Goal: Task Accomplishment & Management: Use online tool/utility

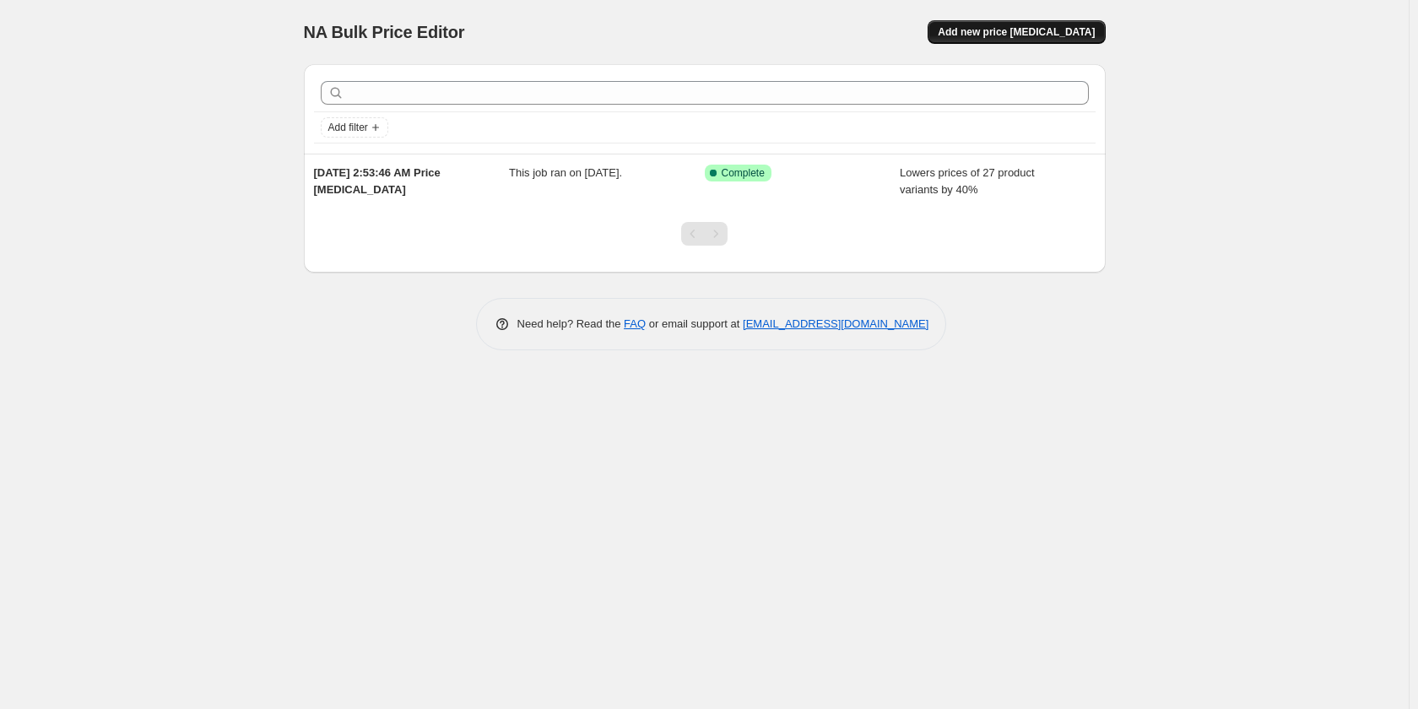
click at [991, 35] on span "Add new price change job" at bounding box center [1016, 32] width 157 height 14
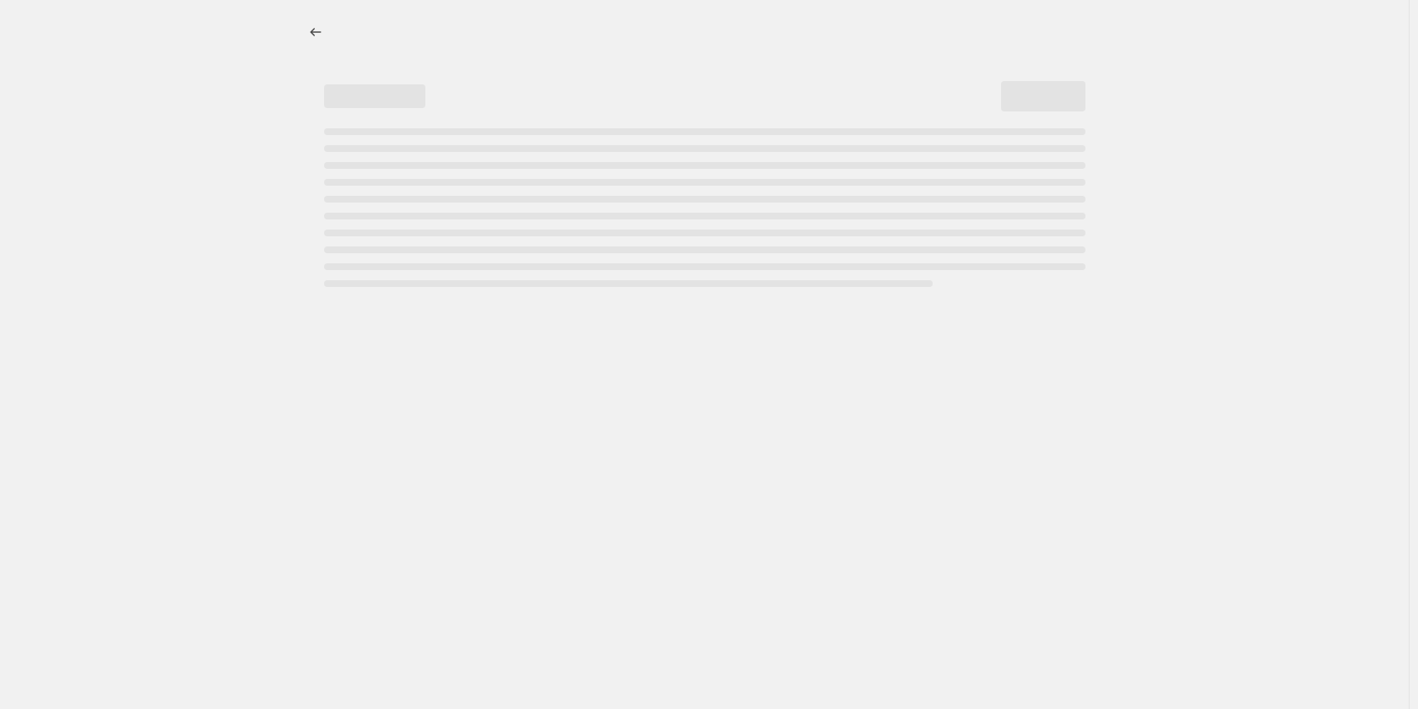
select select "percentage"
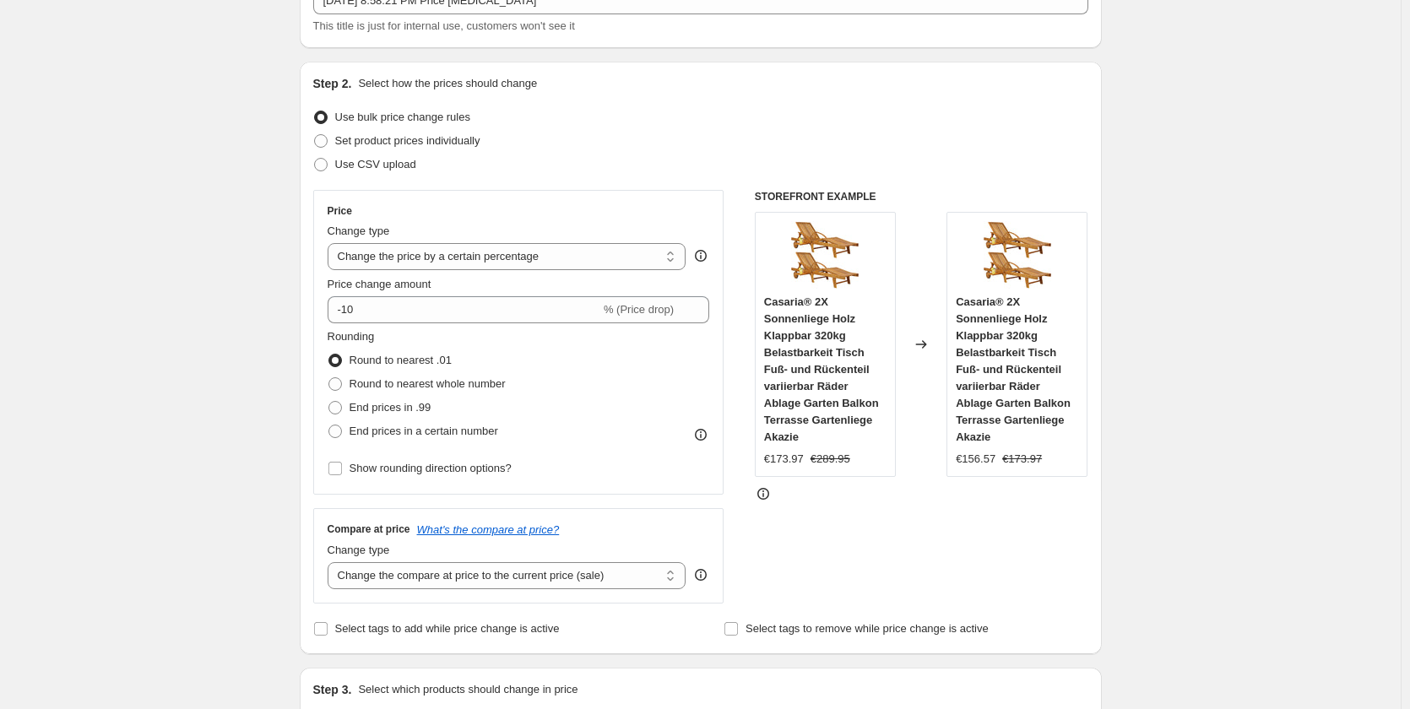
scroll to position [169, 0]
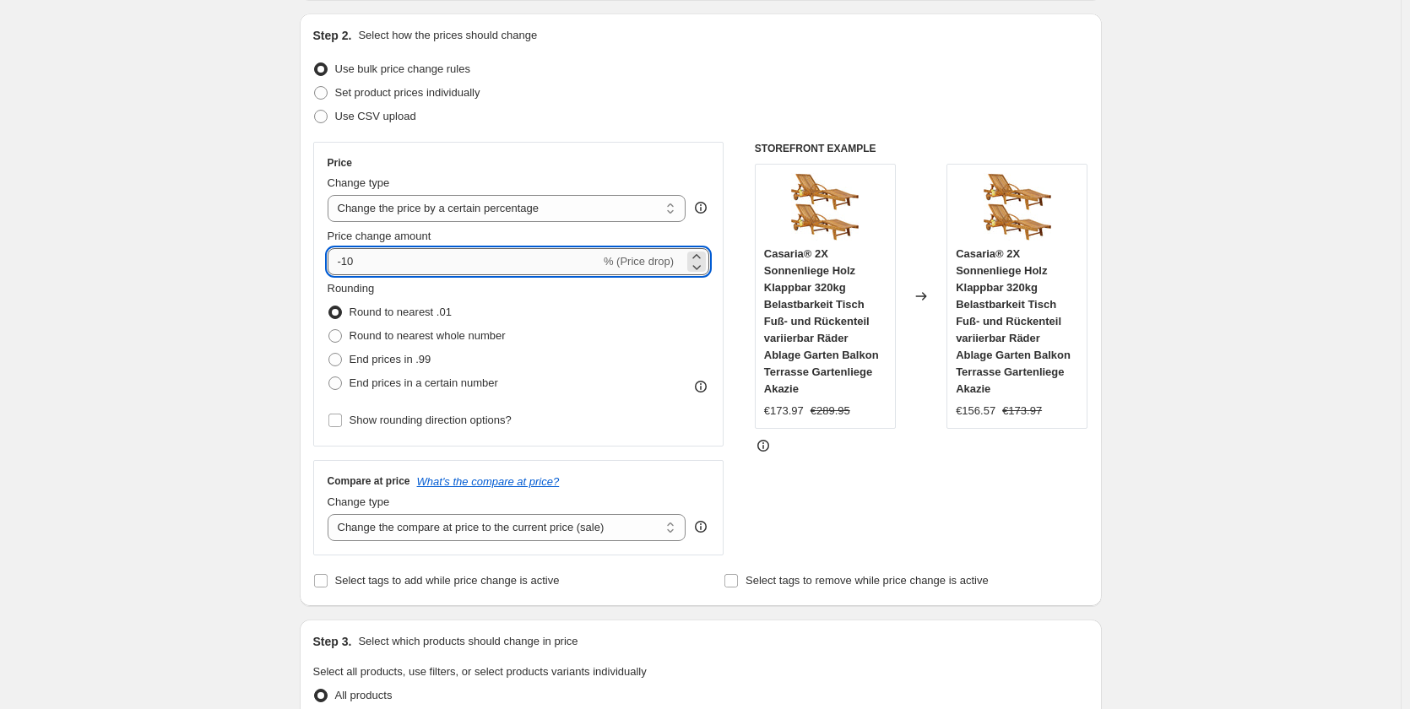
click at [401, 259] on input "-10" at bounding box center [464, 261] width 273 height 27
drag, startPoint x: 348, startPoint y: 260, endPoint x: 410, endPoint y: 262, distance: 62.5
click at [410, 262] on input "-10" at bounding box center [464, 261] width 273 height 27
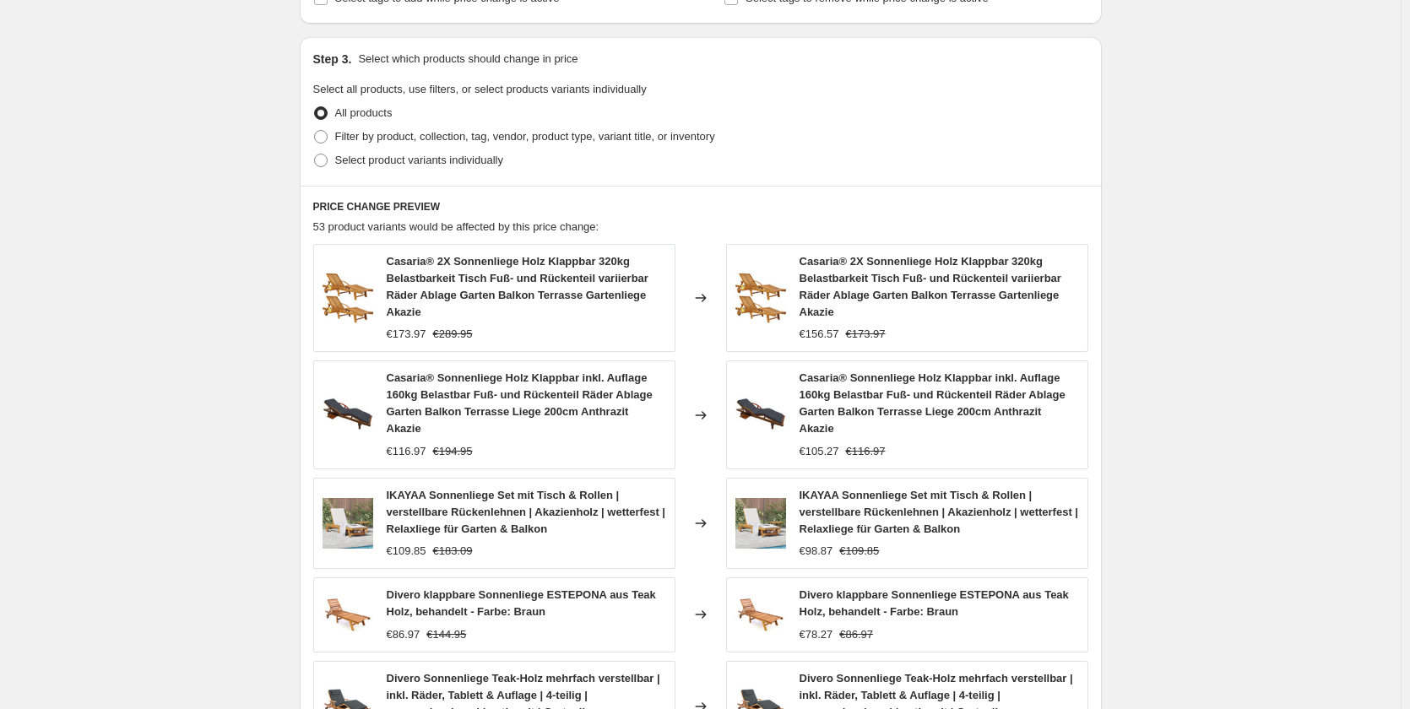
scroll to position [760, 0]
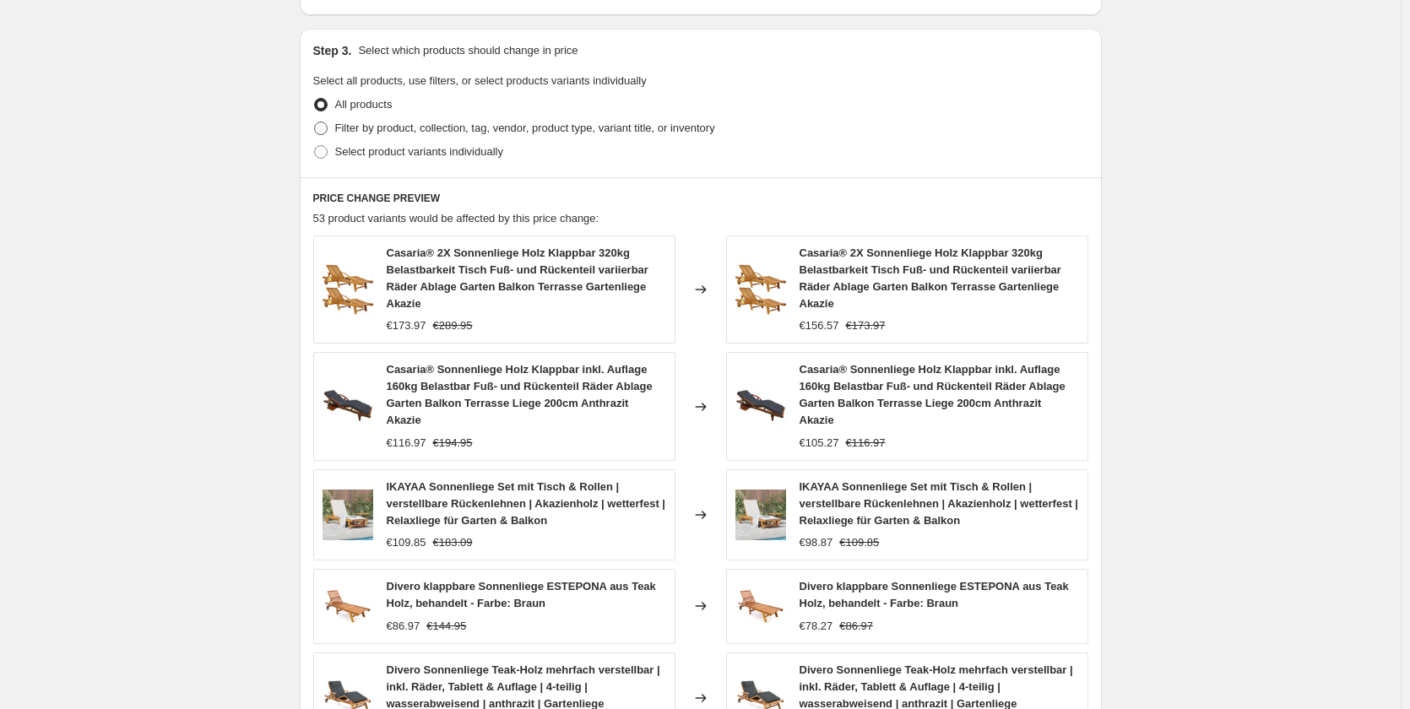
type input "-47"
click at [353, 131] on span "Filter by product, collection, tag, vendor, product type, variant title, or inv…" at bounding box center [525, 128] width 380 height 13
click at [315, 122] on input "Filter by product, collection, tag, vendor, product type, variant title, or inv…" at bounding box center [314, 122] width 1 height 1
radio input "true"
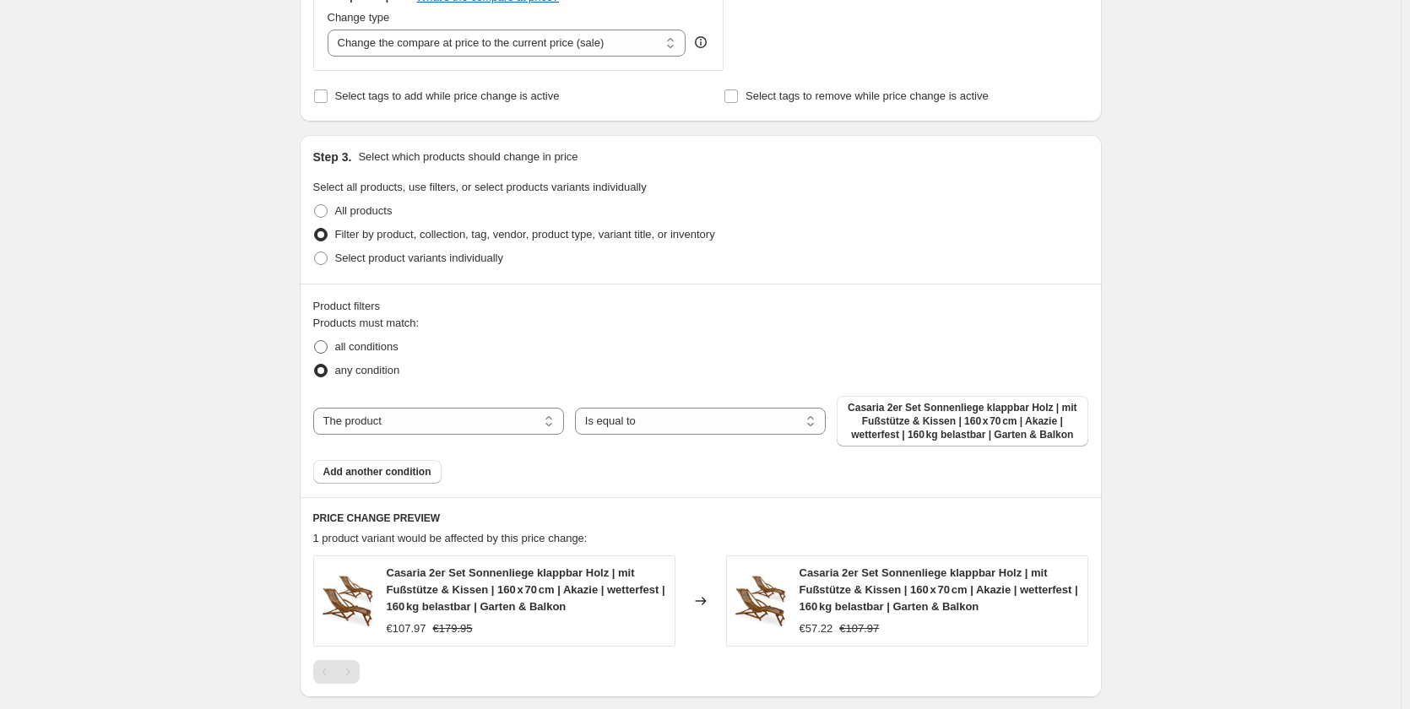
scroll to position [675, 0]
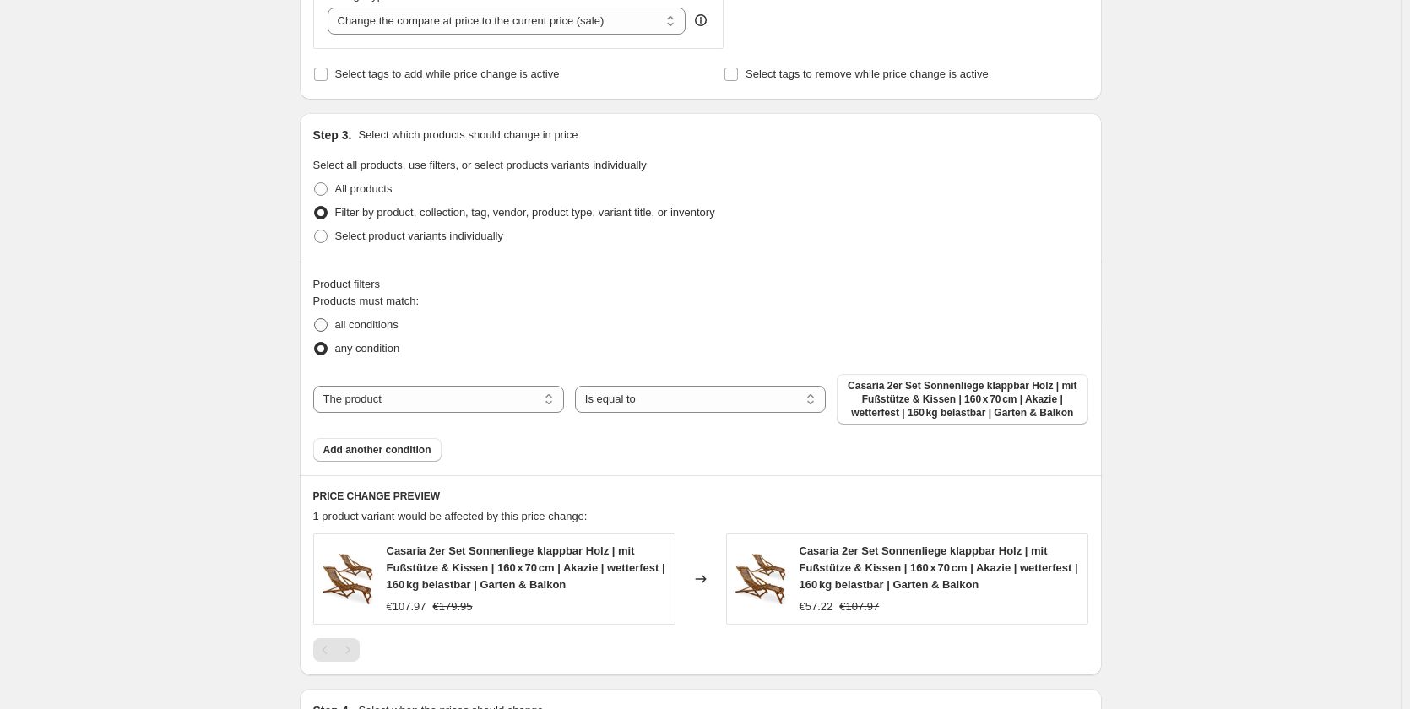
click at [349, 322] on span "all conditions" at bounding box center [366, 324] width 63 height 13
click at [315, 319] on input "all conditions" at bounding box center [314, 318] width 1 height 1
radio input "true"
click at [381, 403] on select "The product The product's collection The product's tag The product's vendor The…" at bounding box center [438, 399] width 251 height 27
select select "collection"
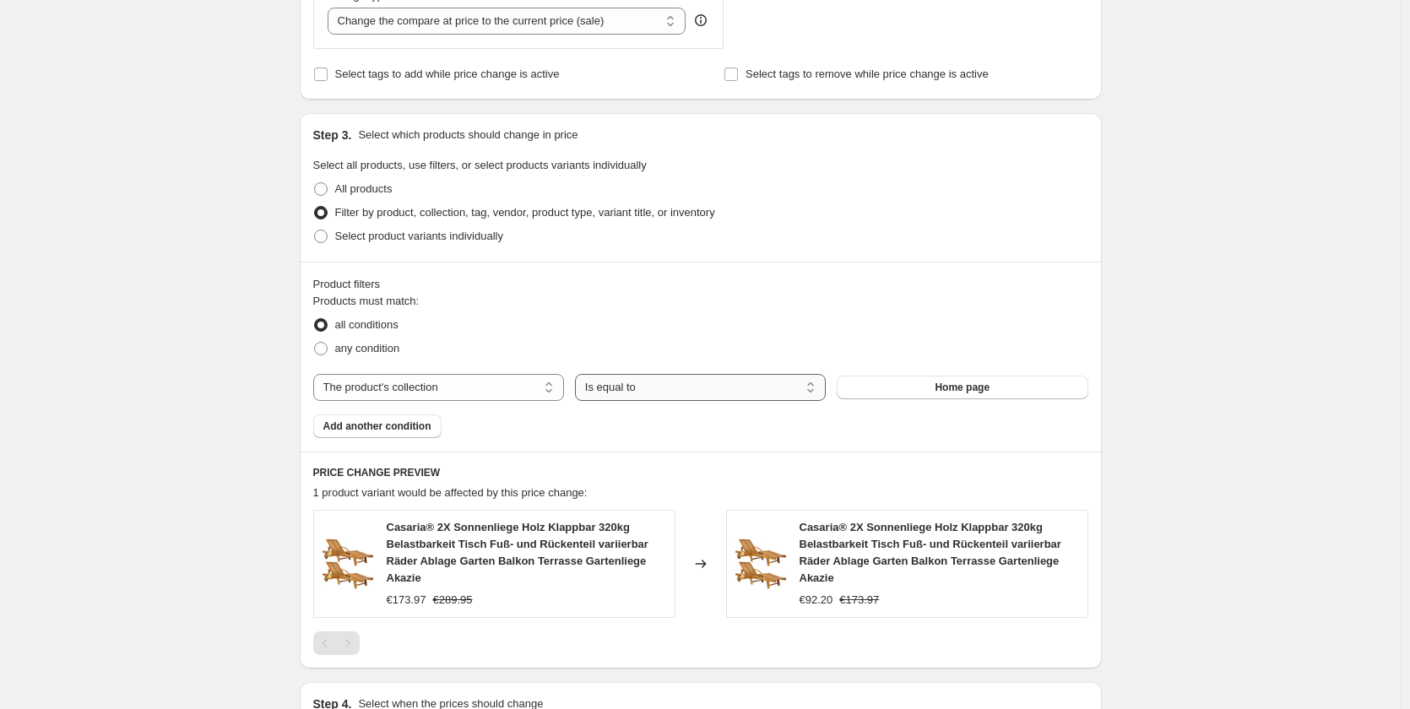
click at [666, 396] on select "Is equal to Is not equal to" at bounding box center [700, 387] width 251 height 27
click at [657, 395] on select "Is equal to Is not equal to" at bounding box center [700, 387] width 251 height 27
click at [964, 391] on span "Home page" at bounding box center [961, 388] width 55 height 14
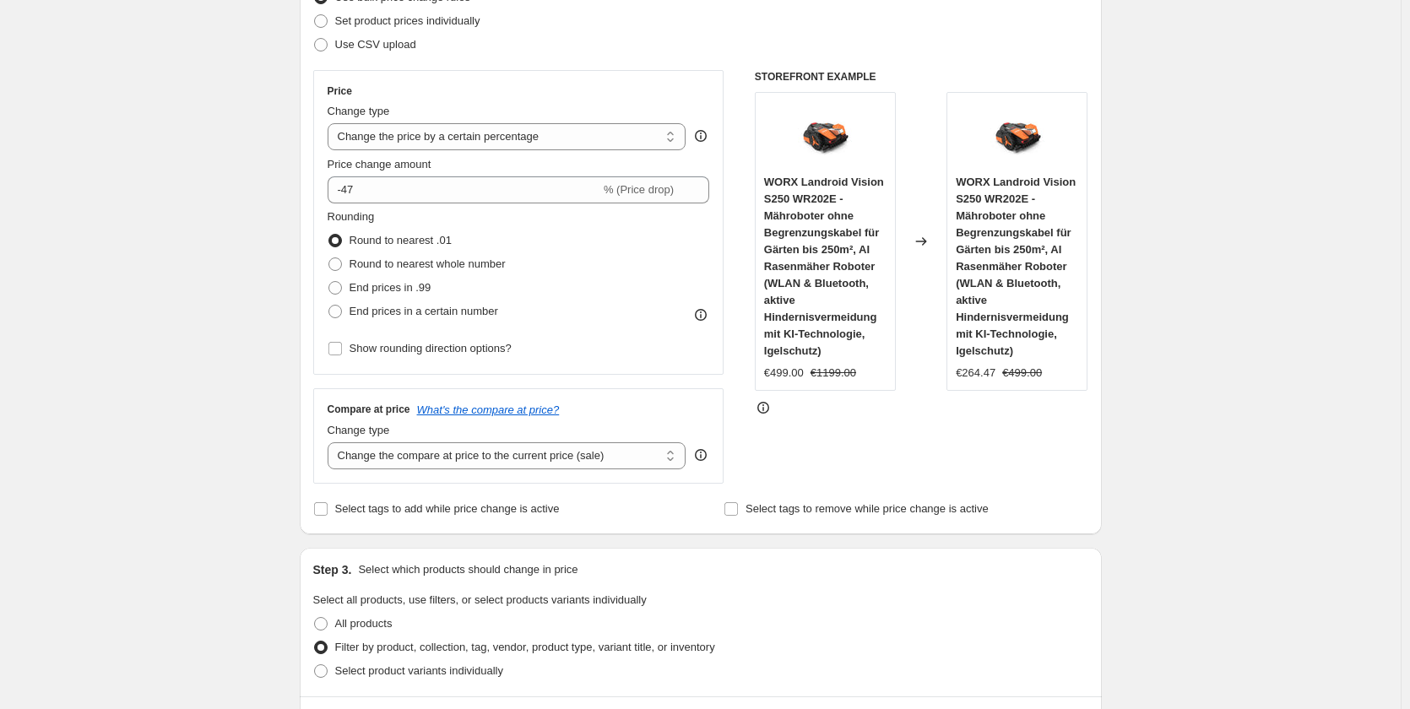
scroll to position [217, 0]
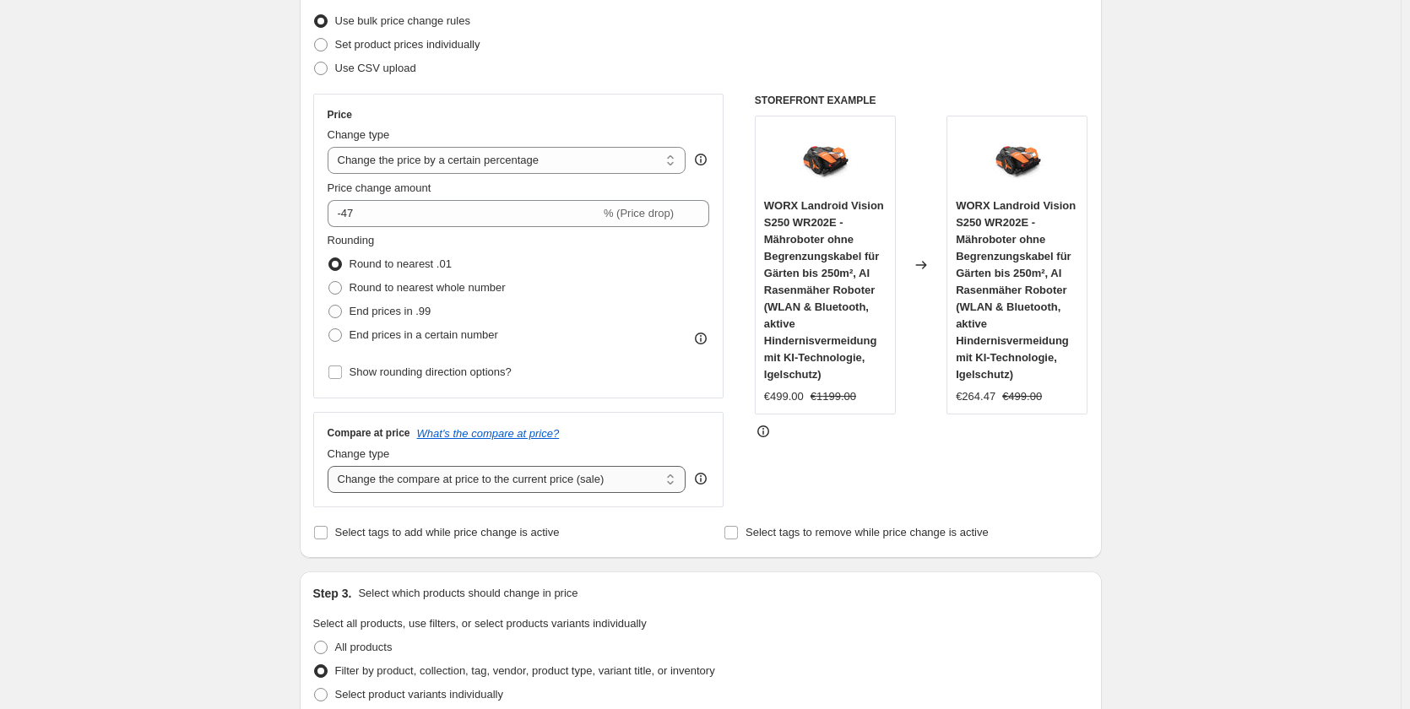
click at [468, 485] on select "Change the compare at price to the current price (sale) Change the compare at p…" at bounding box center [507, 479] width 359 height 27
click at [477, 470] on select "Change the compare at price to the current price (sale) Change the compare at p…" at bounding box center [507, 479] width 359 height 27
click at [484, 480] on select "Change the compare at price to the current price (sale) Change the compare at p…" at bounding box center [507, 479] width 359 height 27
select select "remove"
click at [331, 466] on select "Change the compare at price to the current price (sale) Change the compare at p…" at bounding box center [507, 479] width 359 height 27
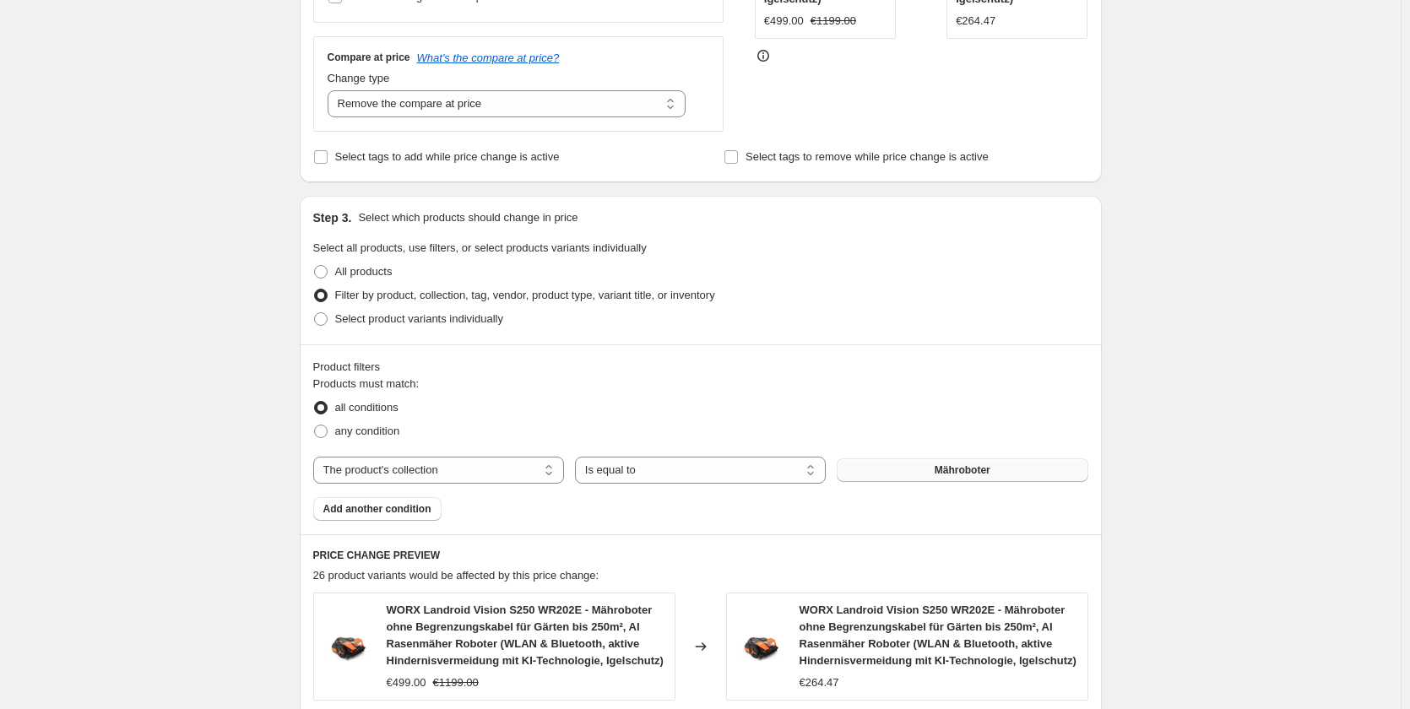
scroll to position [470, 0]
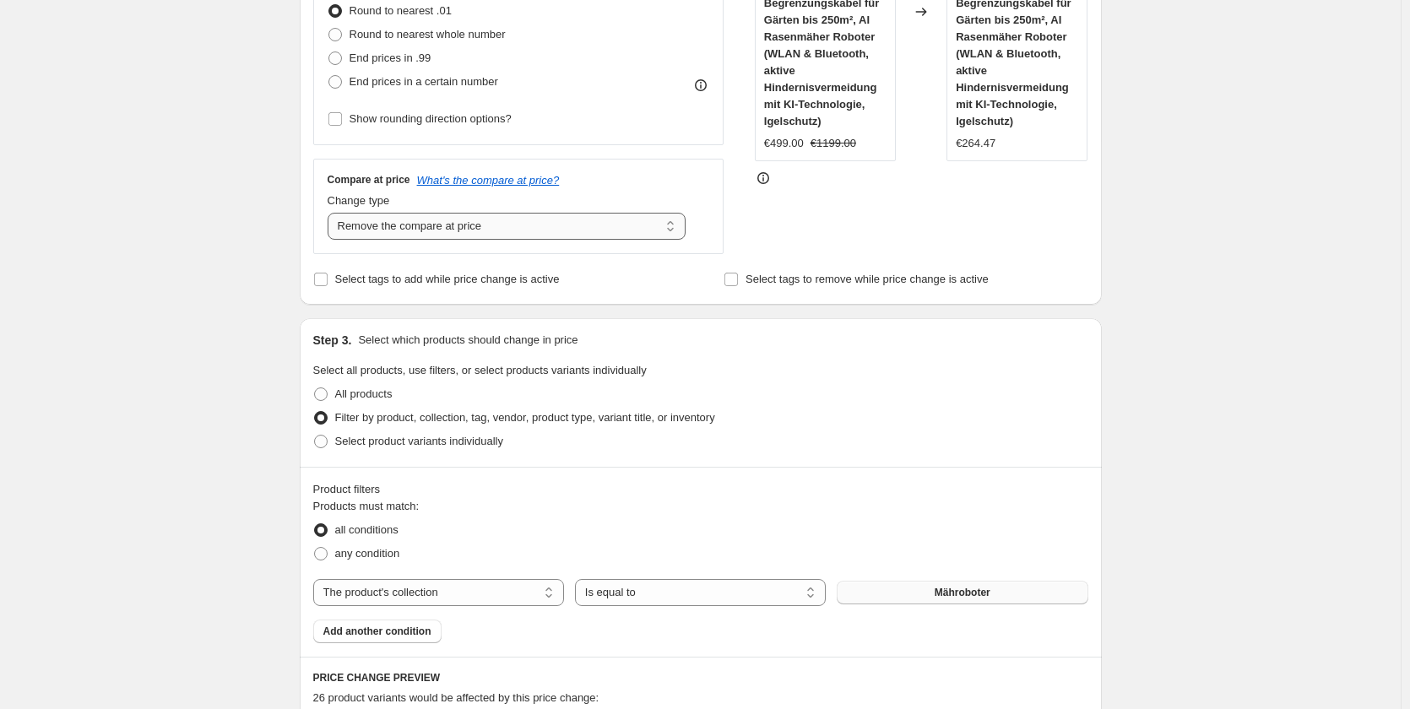
click at [450, 219] on select "Change the compare at price to the current price (sale) Change the compare at p…" at bounding box center [507, 226] width 359 height 27
click at [436, 224] on select "Change the compare at price to the current price (sale) Change the compare at p…" at bounding box center [507, 226] width 359 height 27
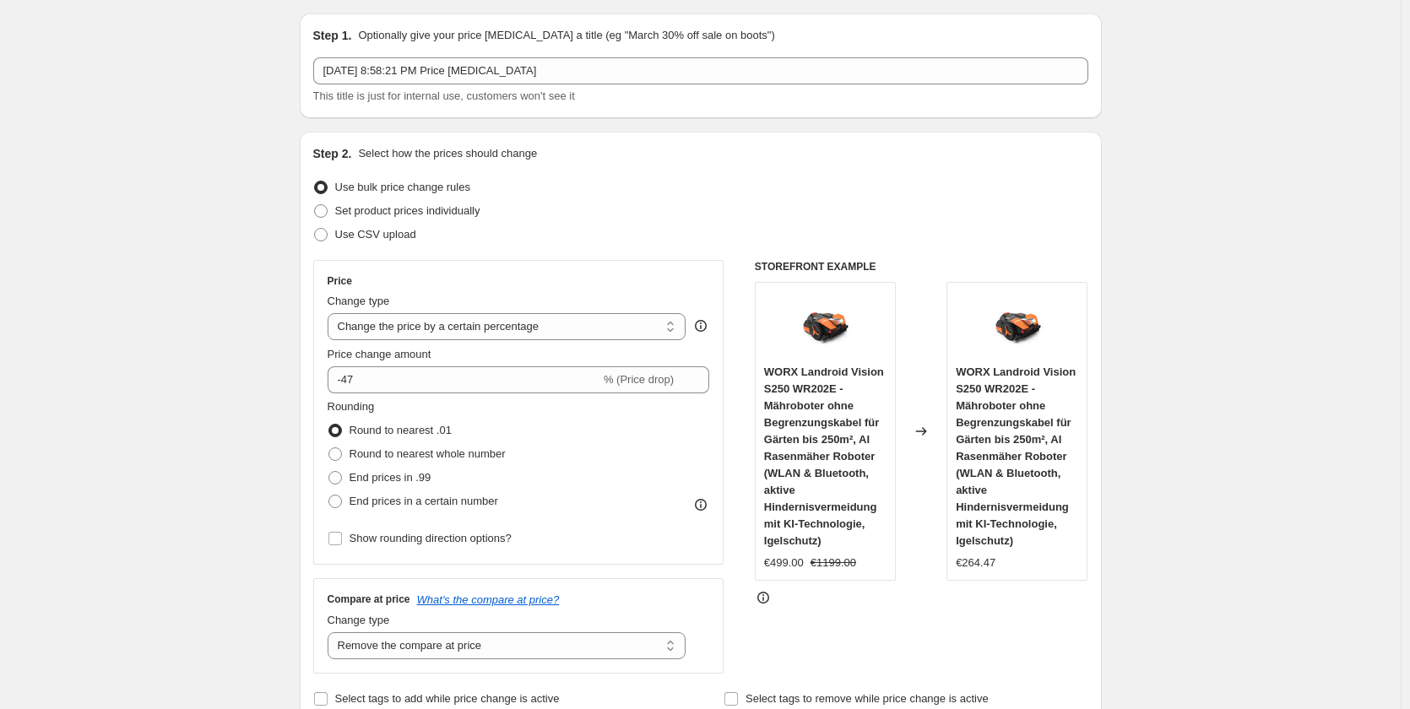
scroll to position [48, 0]
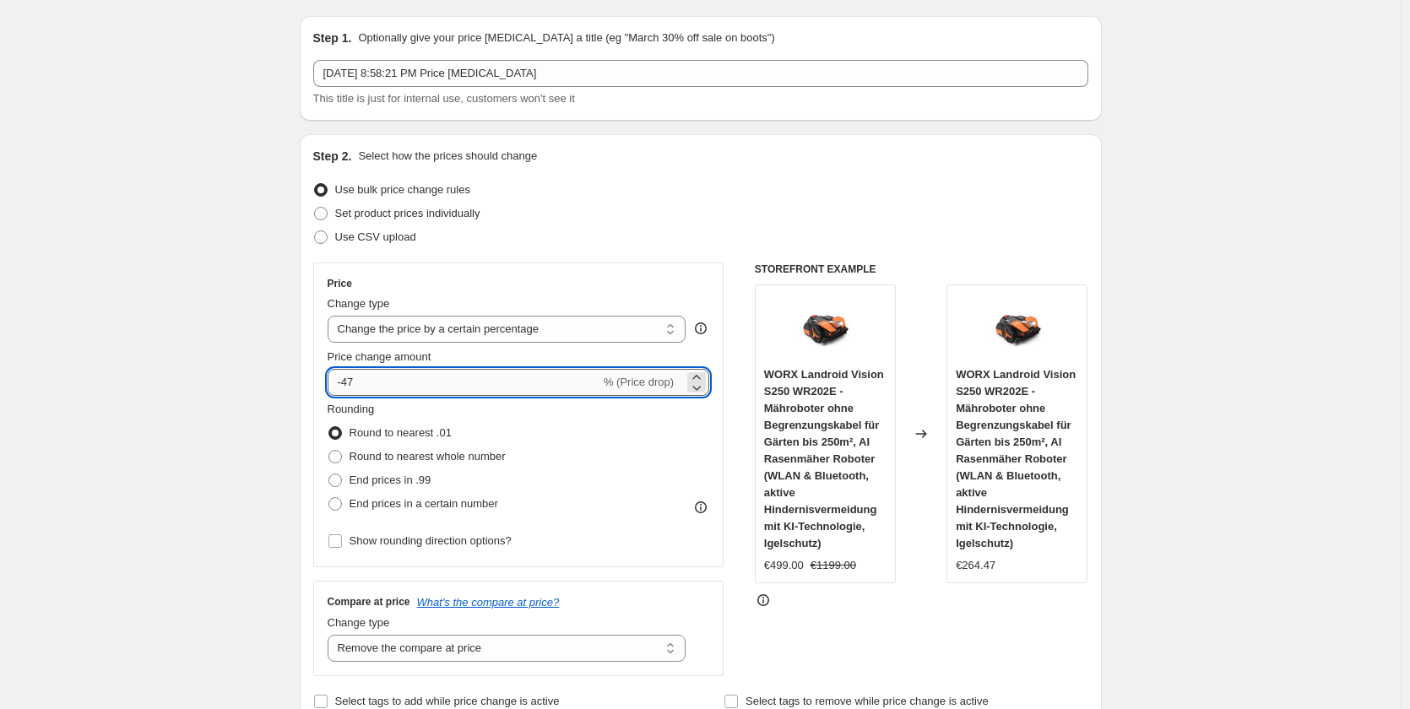
click at [352, 382] on input "-47" at bounding box center [464, 382] width 273 height 27
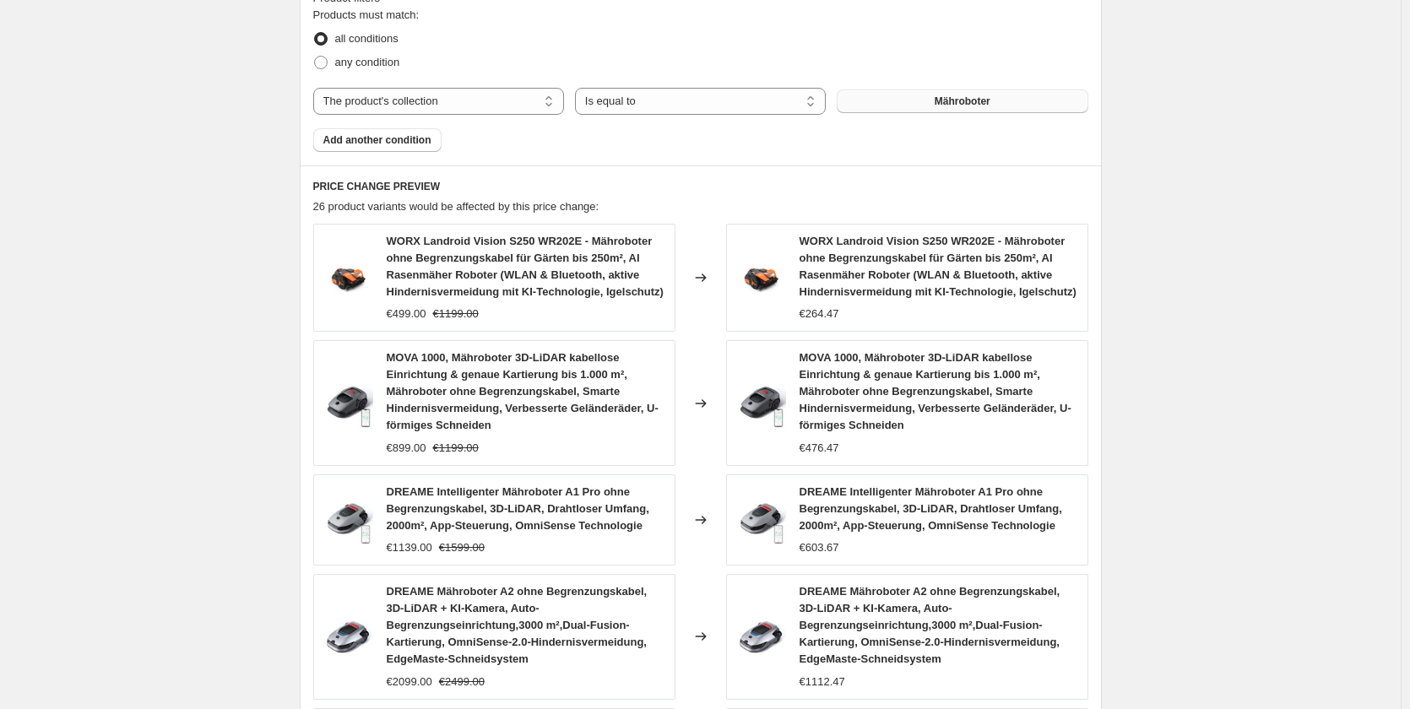
scroll to position [1266, 0]
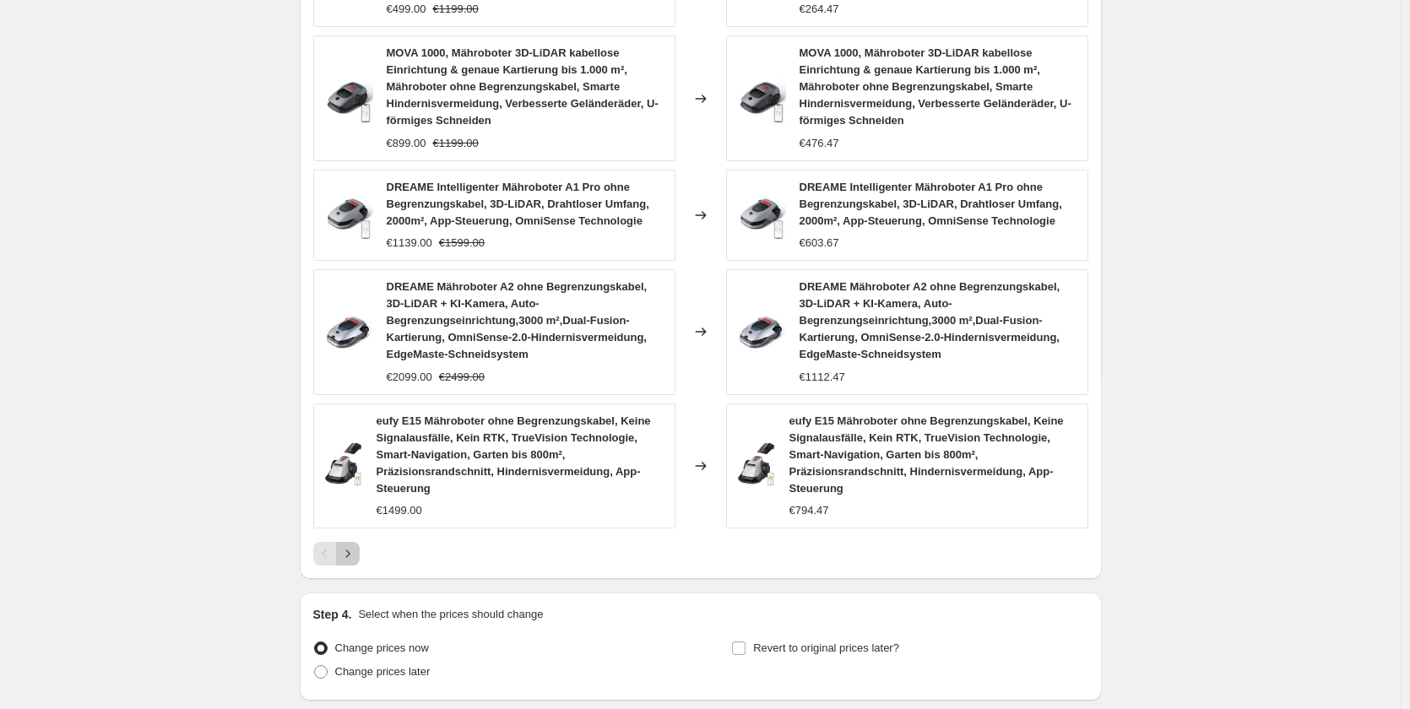
click at [356, 564] on button "Next" at bounding box center [348, 554] width 24 height 24
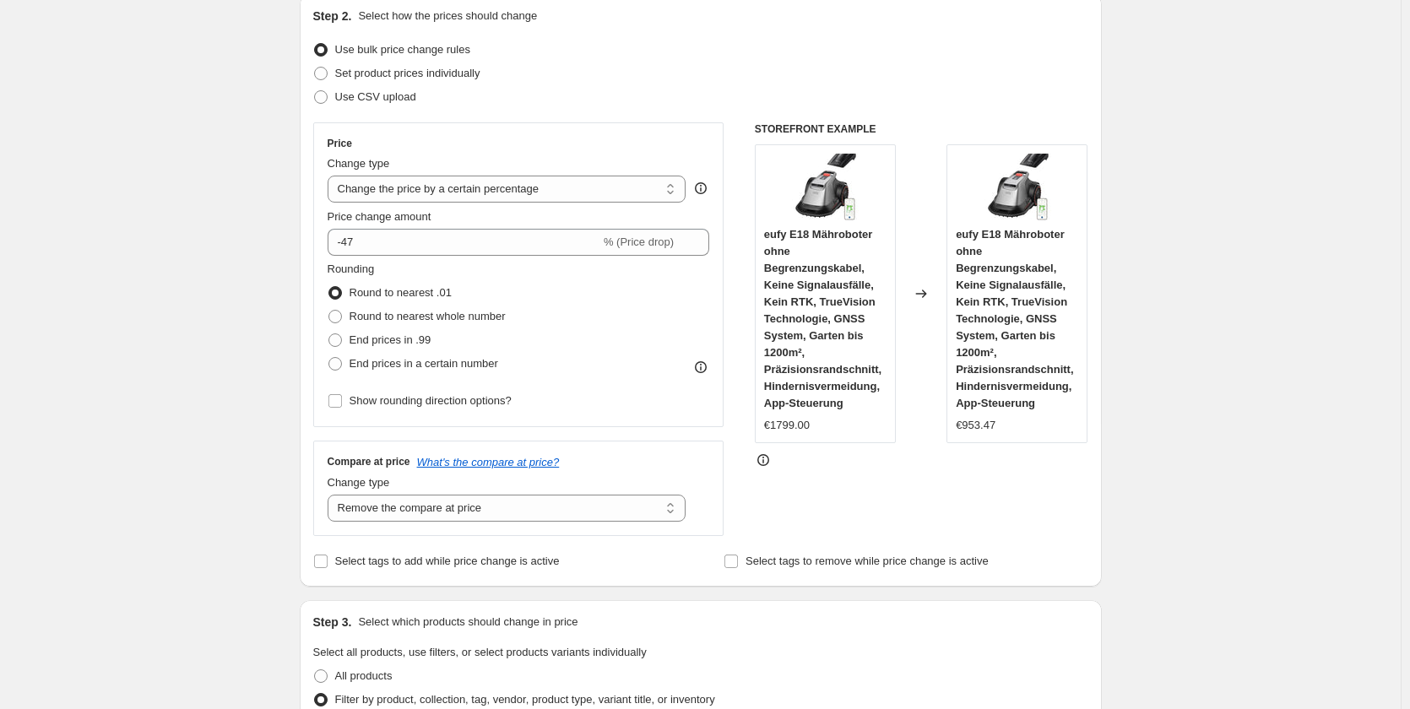
scroll to position [169, 0]
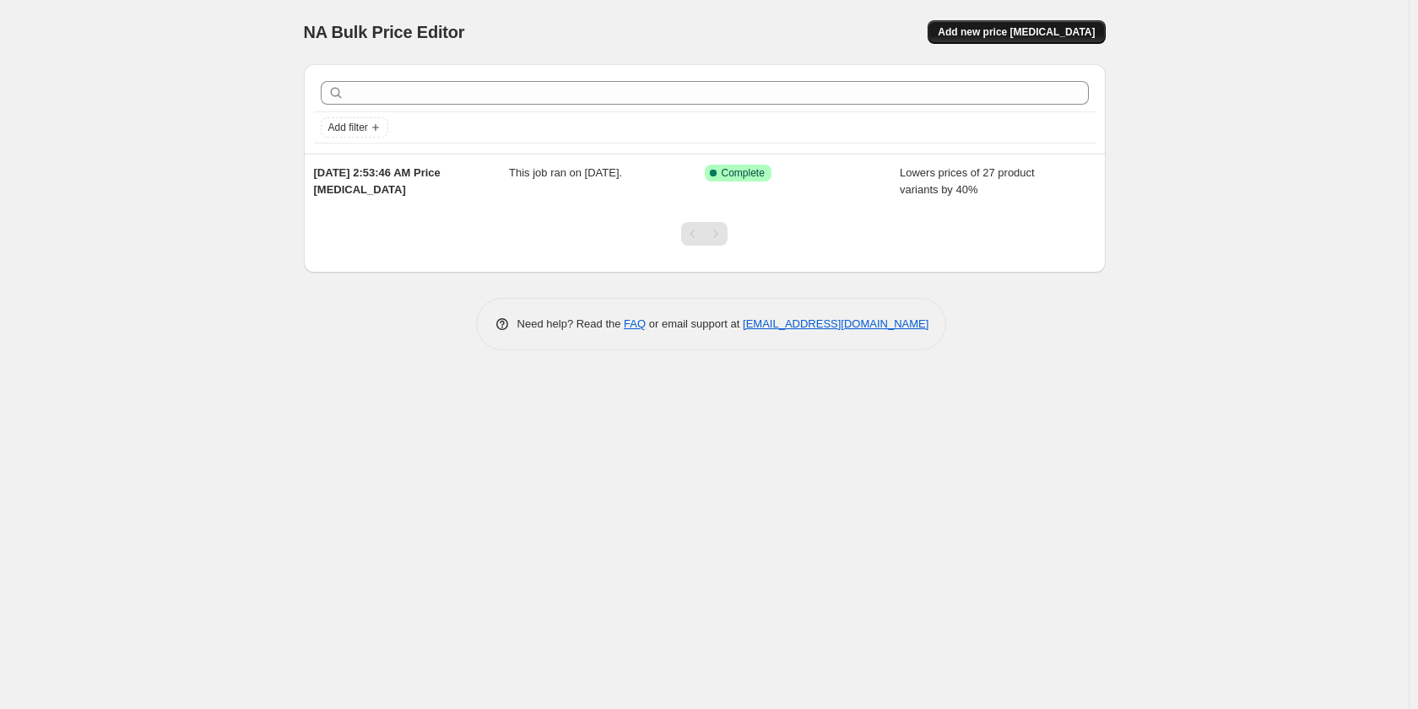
click at [1033, 32] on span "Add new price change job" at bounding box center [1016, 32] width 157 height 14
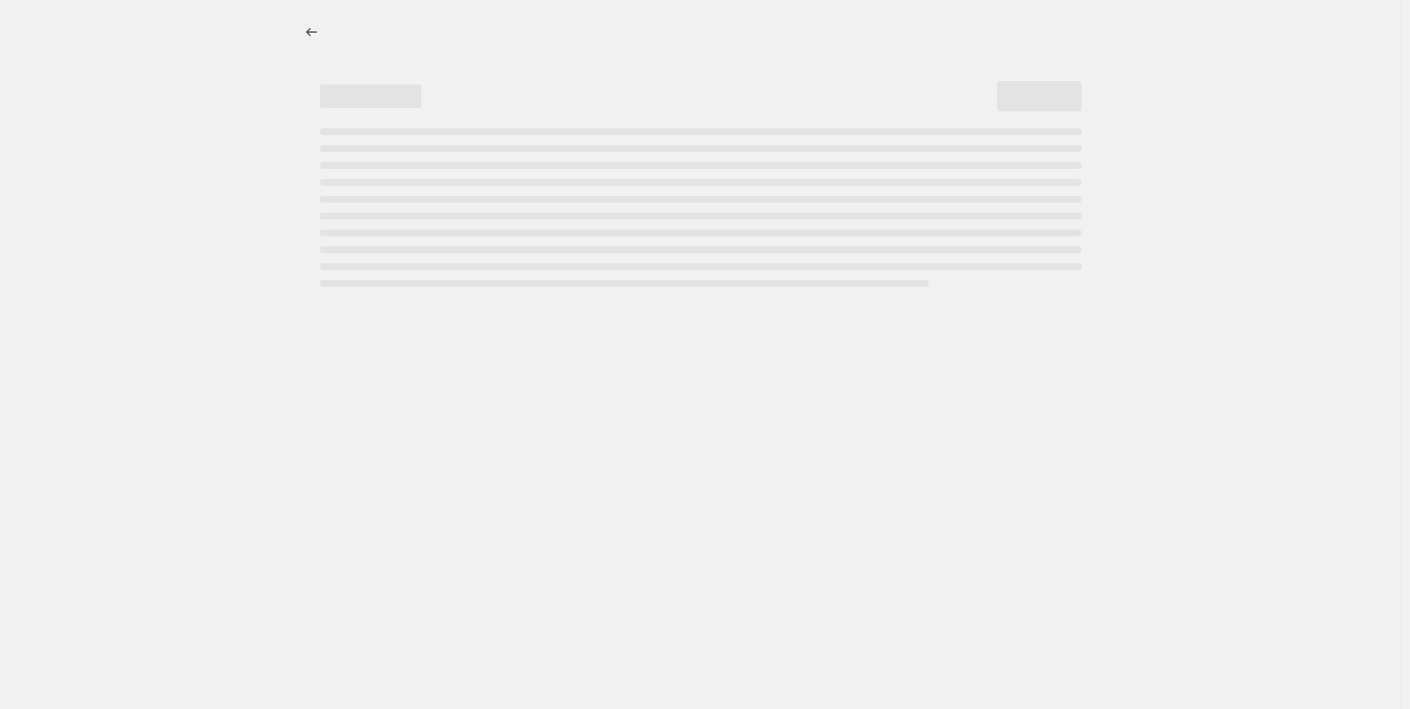
select select "percentage"
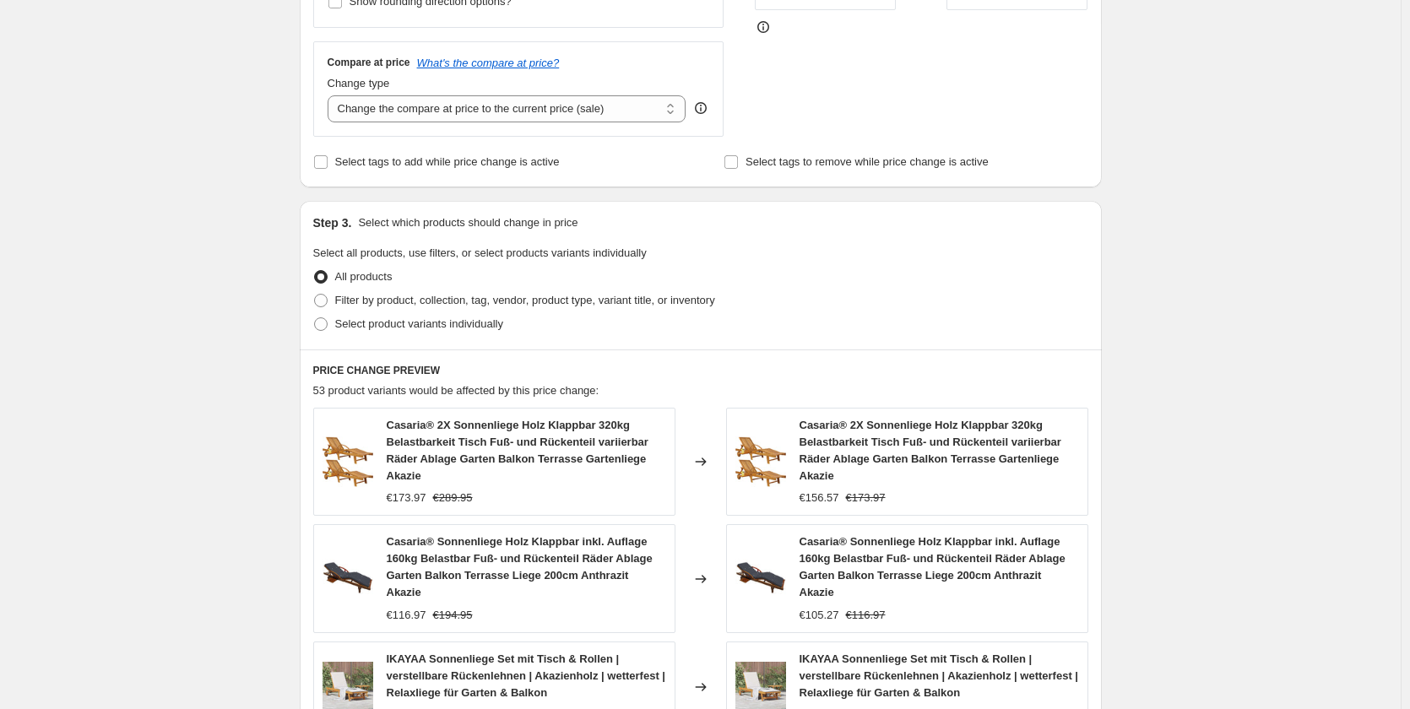
scroll to position [591, 0]
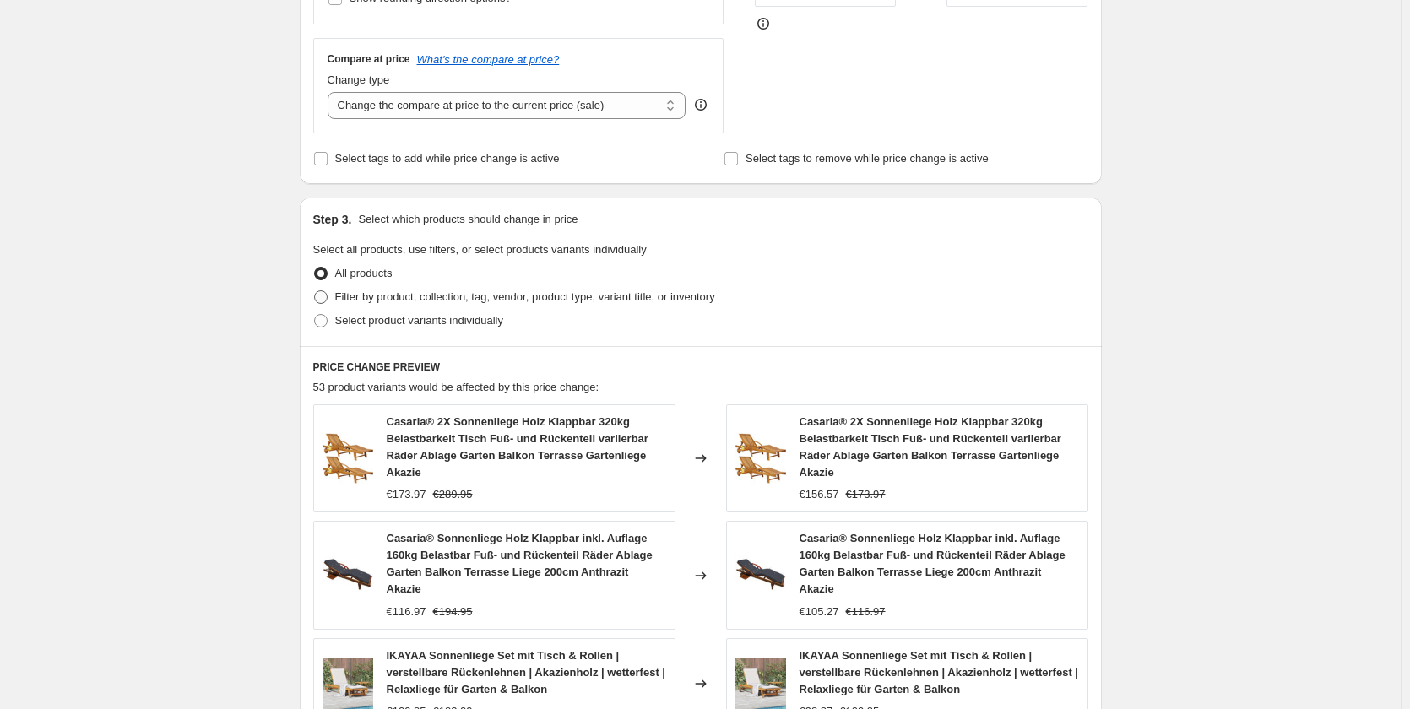
click at [398, 298] on span "Filter by product, collection, tag, vendor, product type, variant title, or inv…" at bounding box center [525, 296] width 380 height 13
click at [315, 291] on input "Filter by product, collection, tag, vendor, product type, variant title, or inv…" at bounding box center [314, 290] width 1 height 1
radio input "true"
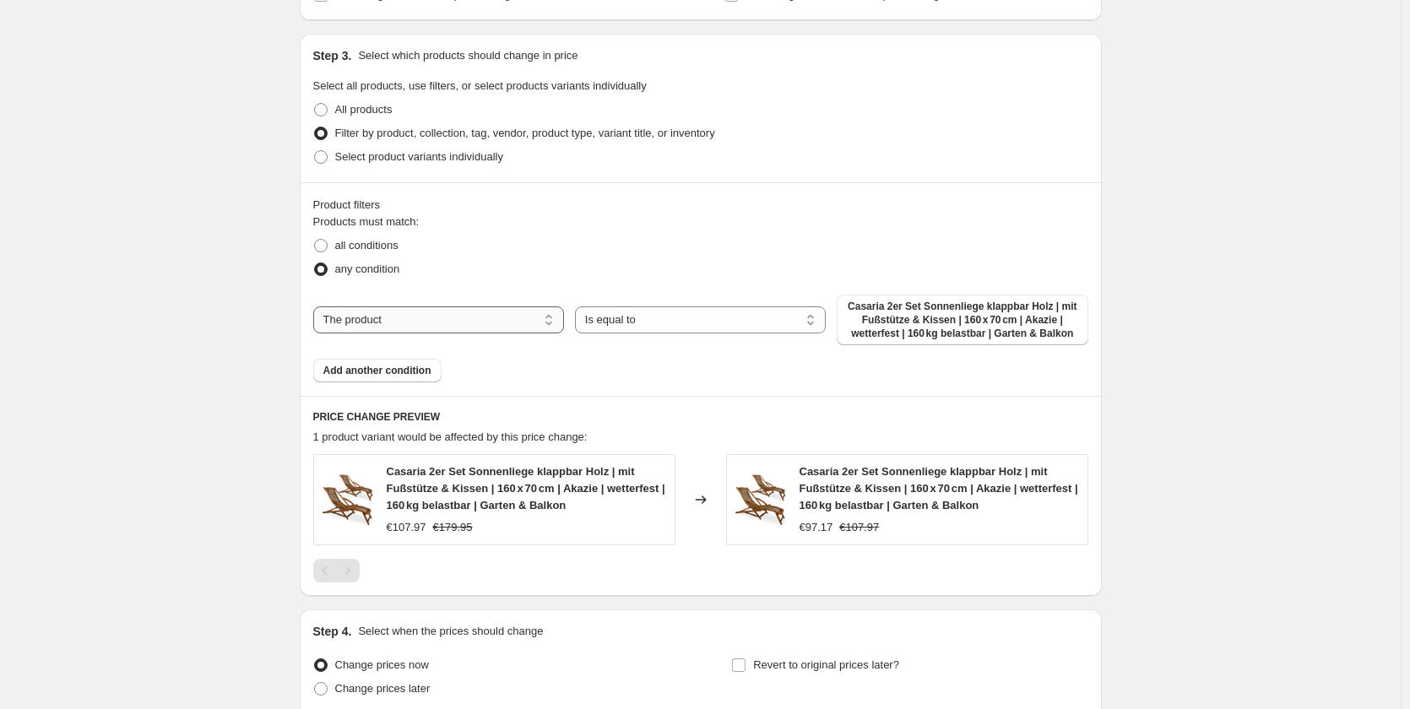
scroll to position [760, 0]
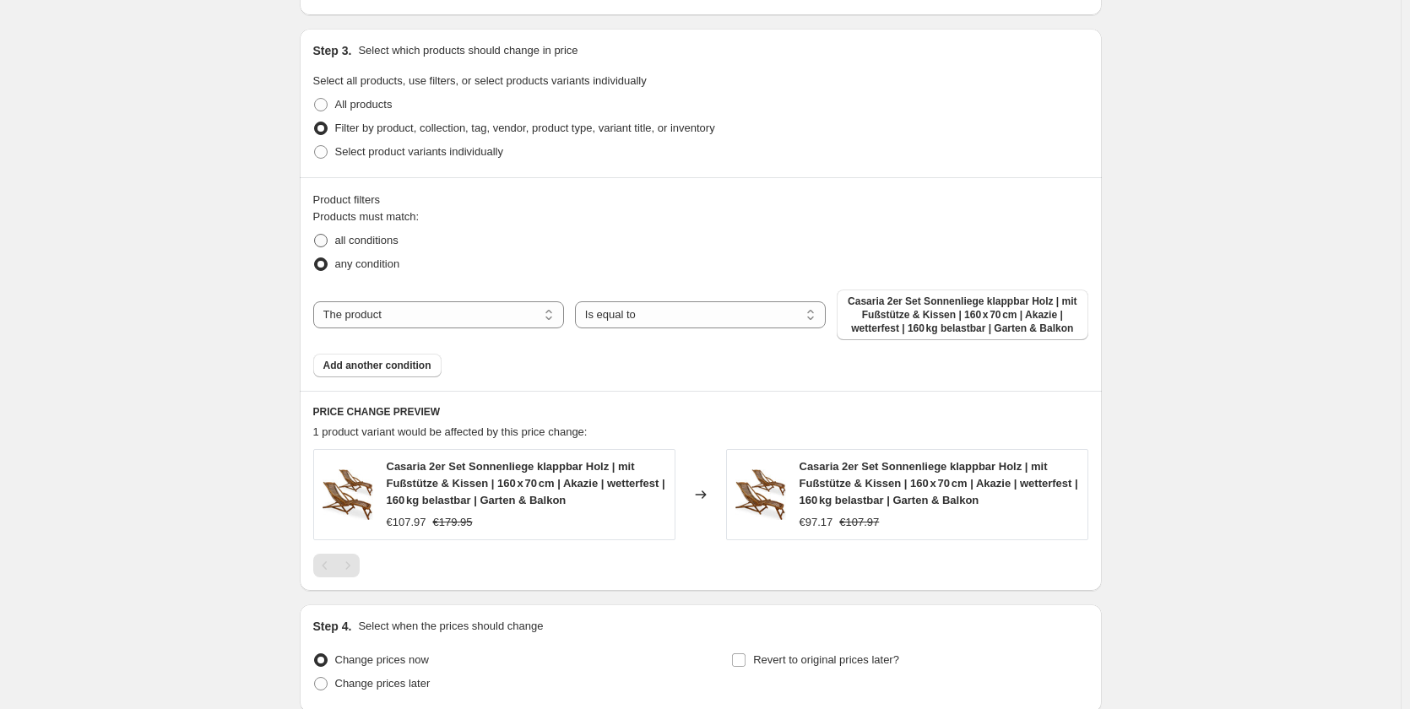
click at [367, 246] on span "all conditions" at bounding box center [366, 240] width 63 height 13
click at [315, 235] on input "all conditions" at bounding box center [314, 234] width 1 height 1
radio input "true"
click at [485, 322] on select "The product The product's collection The product's tag The product's vendor The…" at bounding box center [438, 314] width 251 height 27
select select "collection"
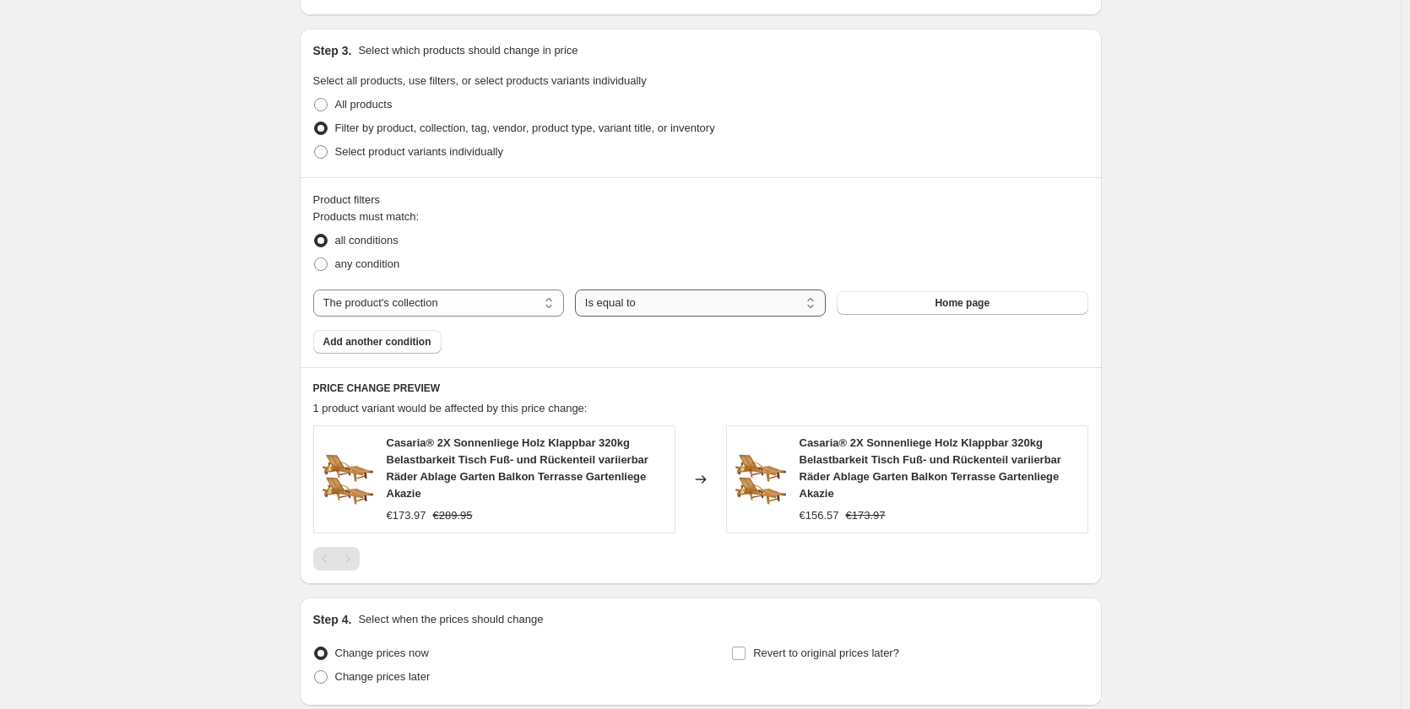
click at [668, 311] on select "Is equal to Is not equal to" at bounding box center [700, 303] width 251 height 27
click at [900, 306] on button "Home page" at bounding box center [961, 303] width 251 height 24
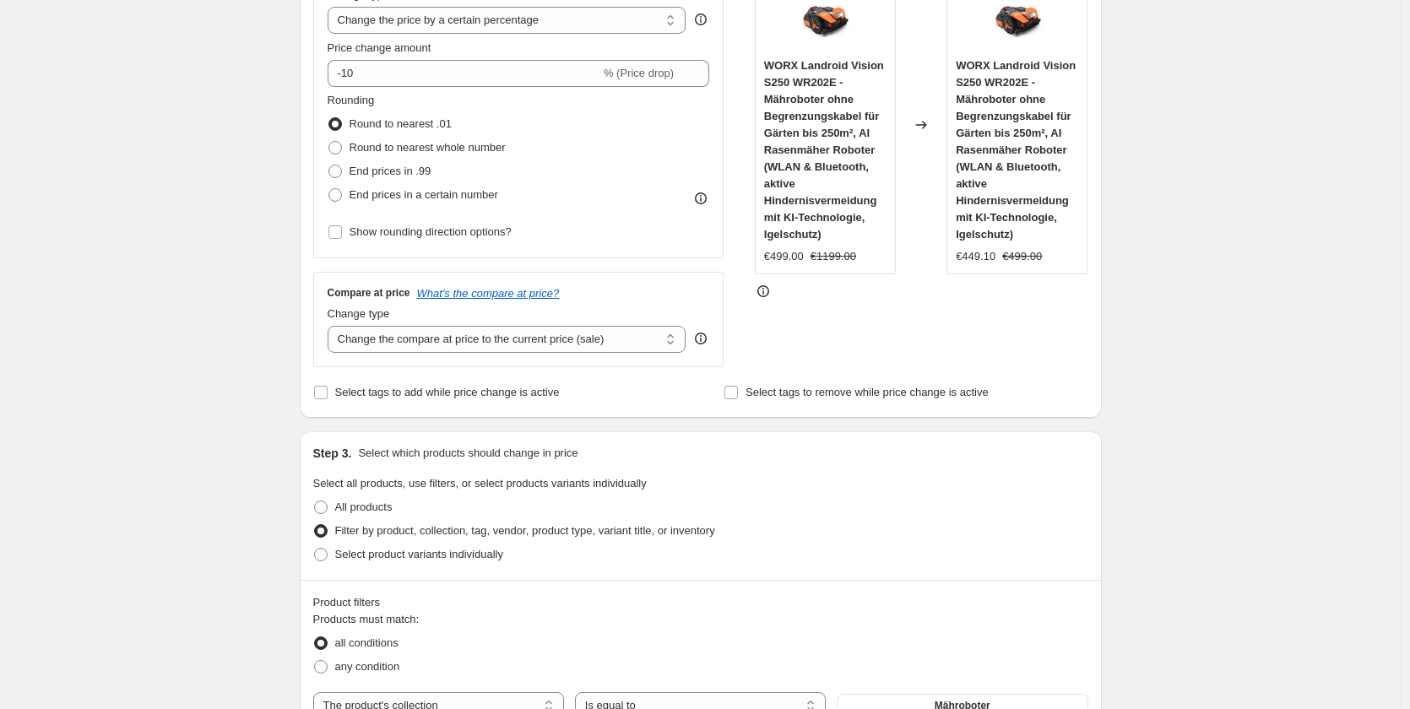
scroll to position [338, 0]
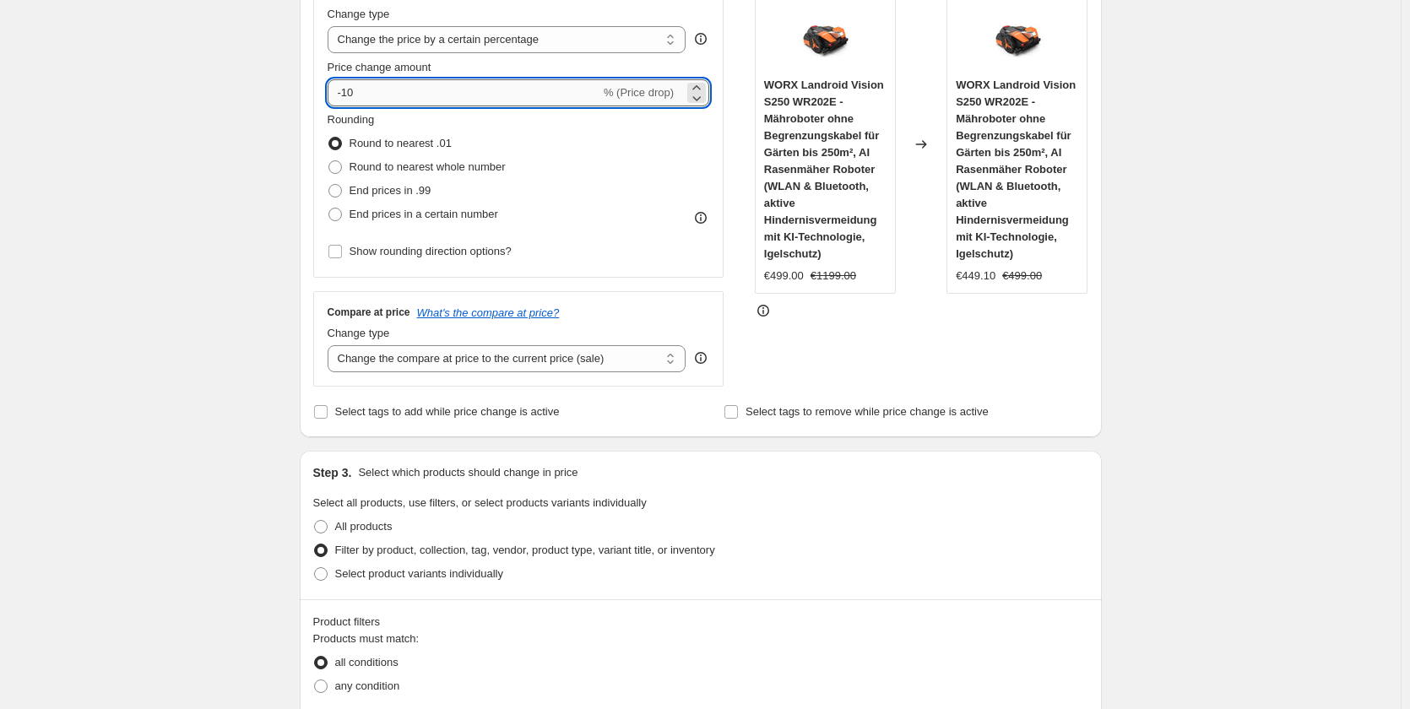
click at [389, 100] on input "-10" at bounding box center [464, 92] width 273 height 27
type input "-1"
click at [275, 168] on div "Create new price change job. This page is ready Create new price change job Dra…" at bounding box center [700, 715] width 1400 height 2107
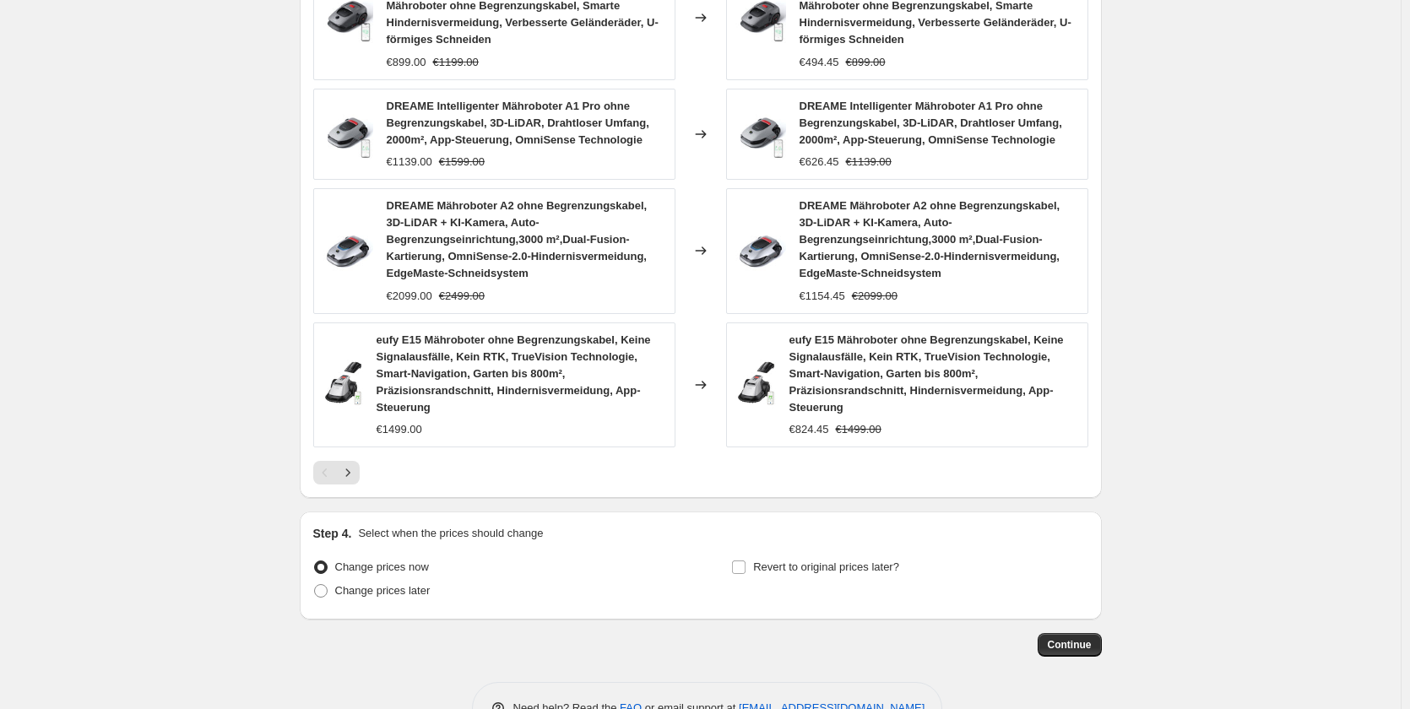
scroll to position [1399, 0]
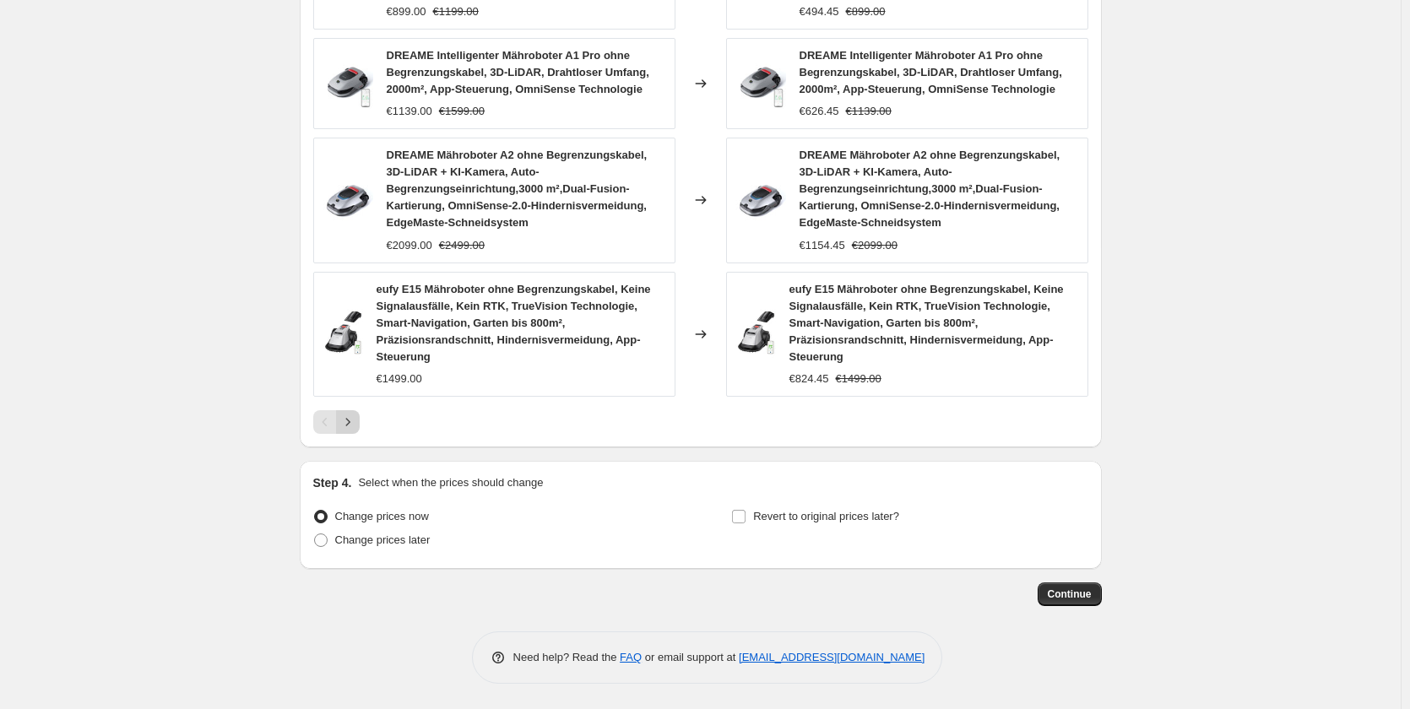
click at [356, 427] on icon "Next" at bounding box center [347, 422] width 17 height 17
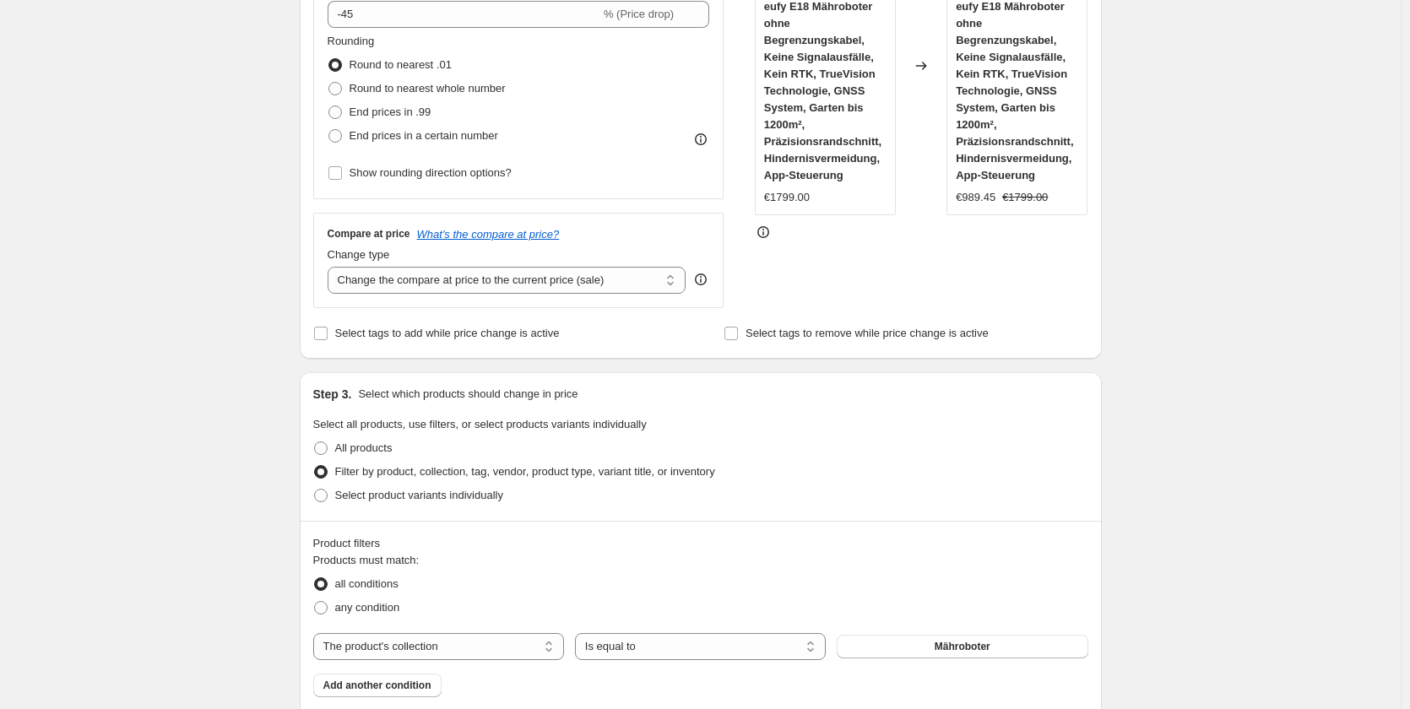
scroll to position [99, 0]
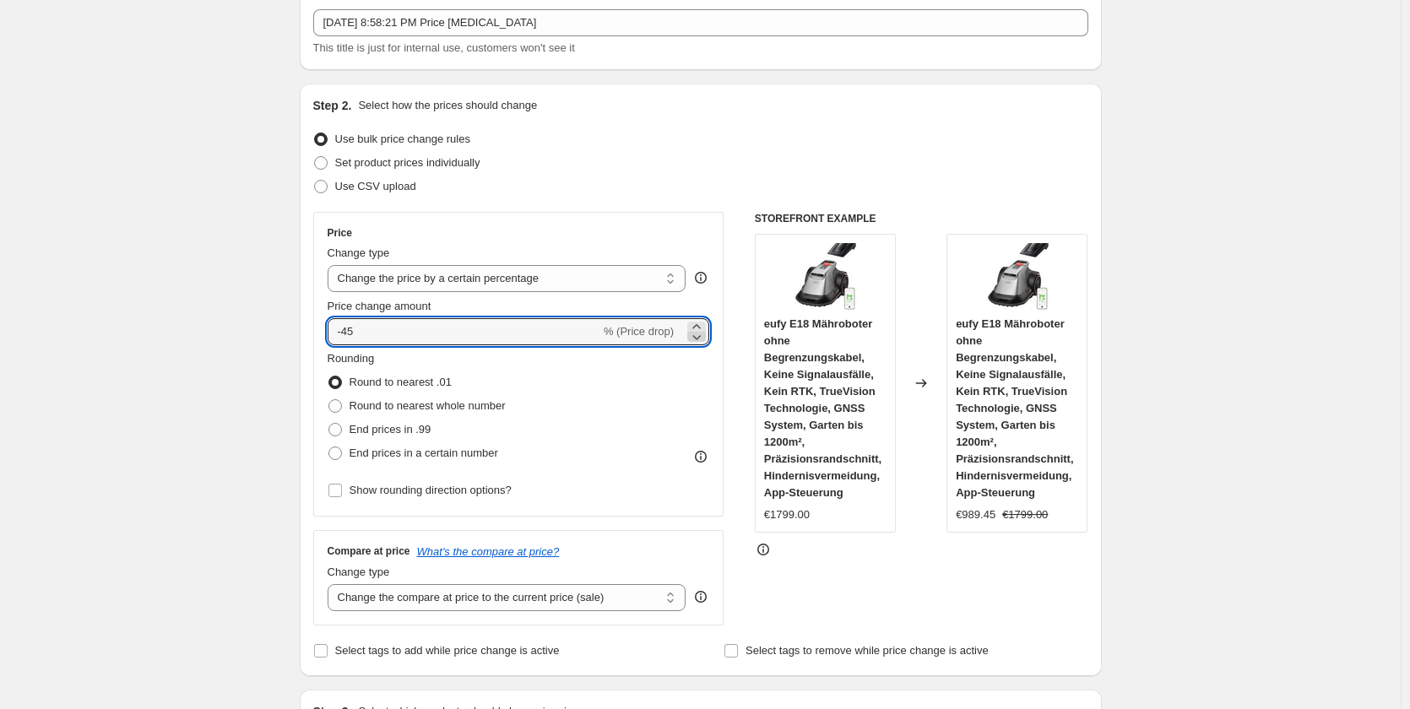
click at [698, 342] on icon at bounding box center [696, 336] width 17 height 17
type input "-47"
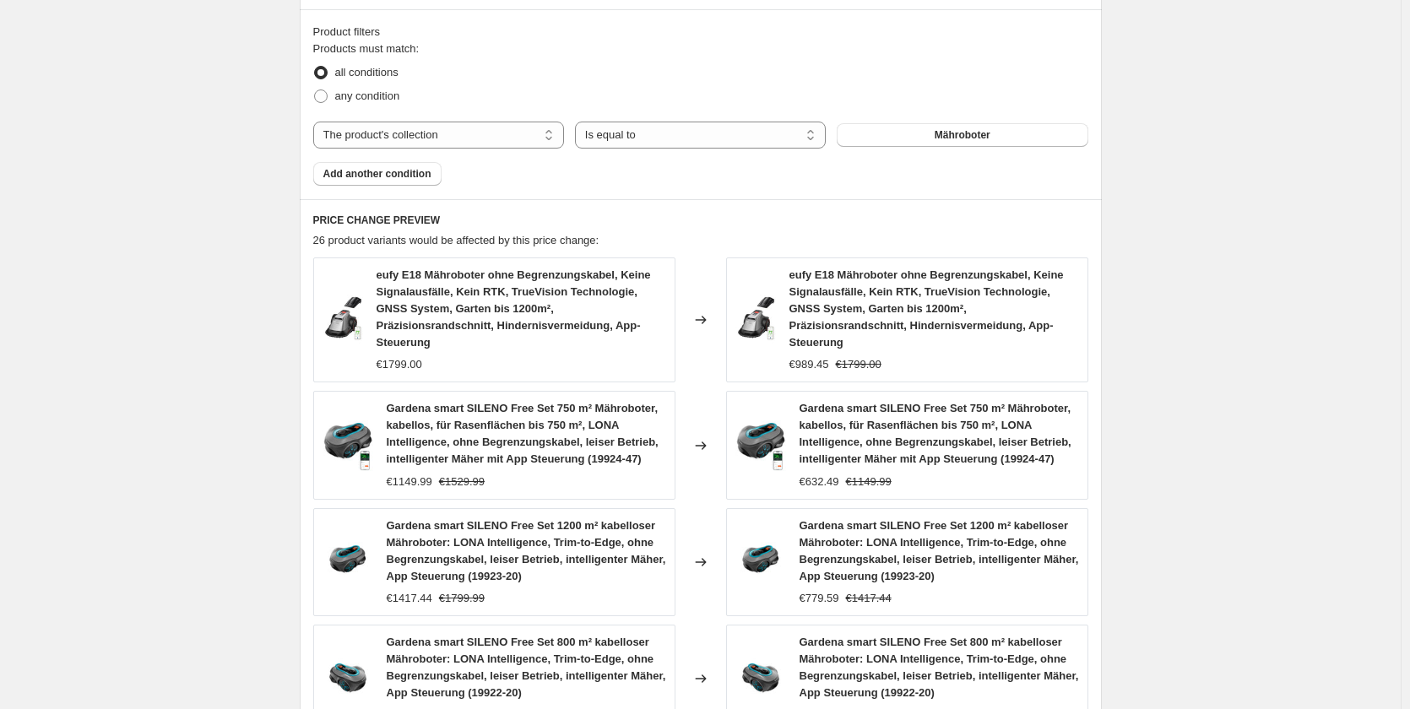
scroll to position [943, 0]
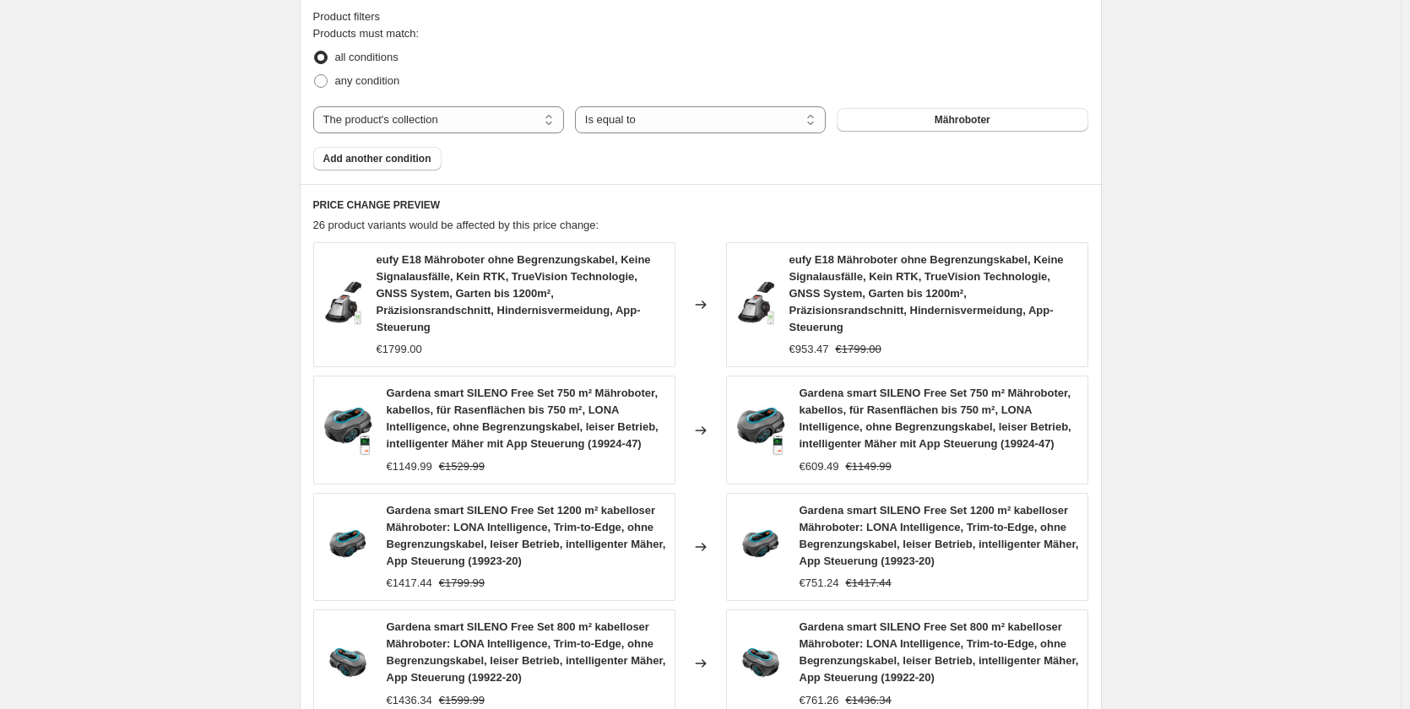
click at [192, 495] on div "Create new price change job. This page is ready Create new price change job Dra…" at bounding box center [700, 102] width 1400 height 2090
click at [615, 127] on select "Is equal to Is not equal to" at bounding box center [700, 119] width 251 height 27
click at [478, 116] on select "The product The product's collection The product's tag The product's vendor The…" at bounding box center [438, 119] width 251 height 27
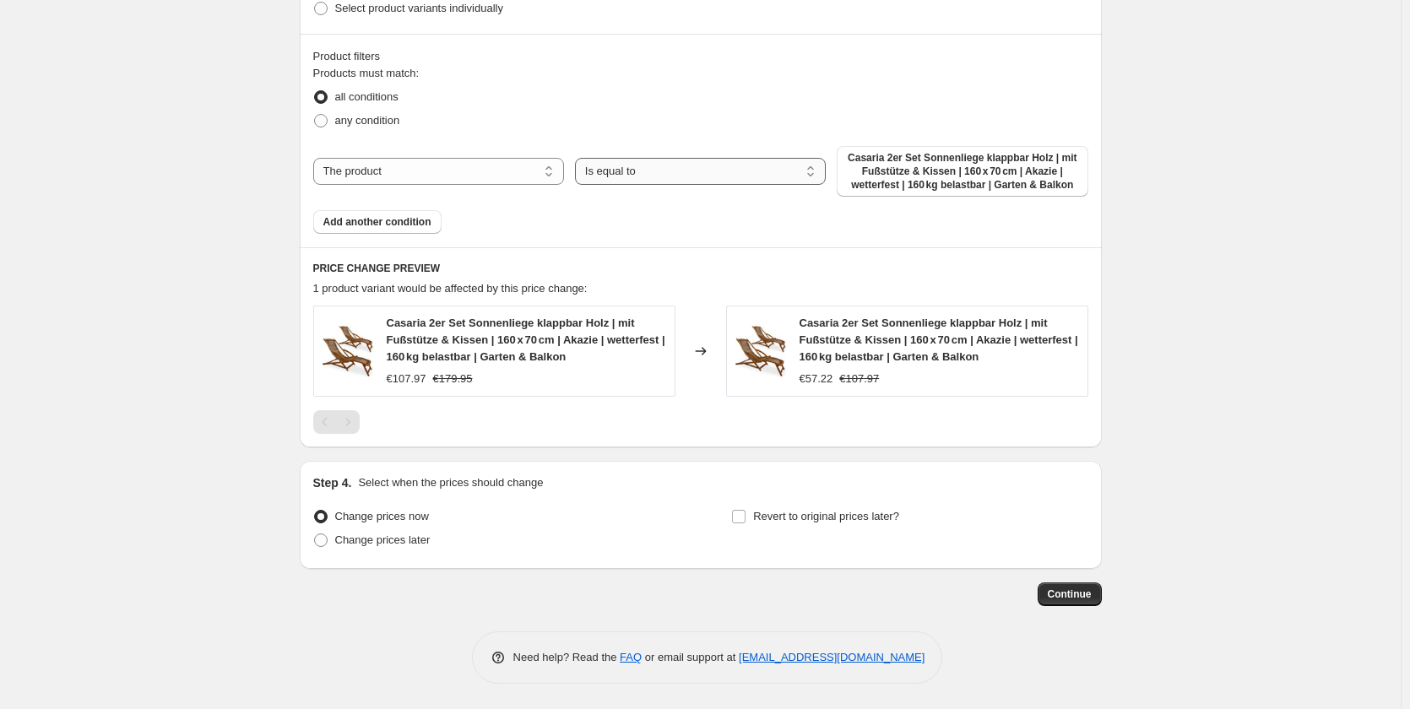
scroll to position [904, 0]
click at [620, 175] on select "Is equal to Is not equal to" at bounding box center [700, 171] width 251 height 27
click at [436, 166] on select "The product The product's collection The product's tag The product's vendor The…" at bounding box center [438, 171] width 251 height 27
select select "collection"
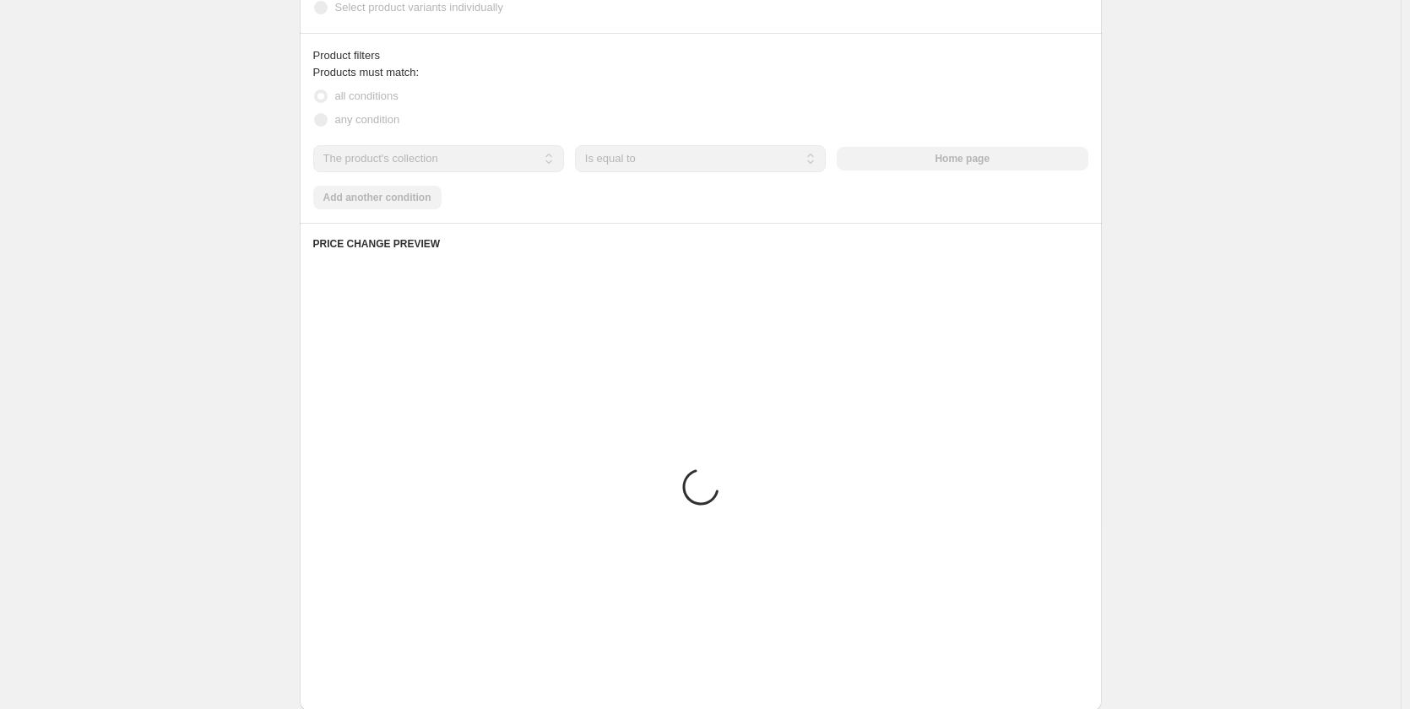
scroll to position [897, 0]
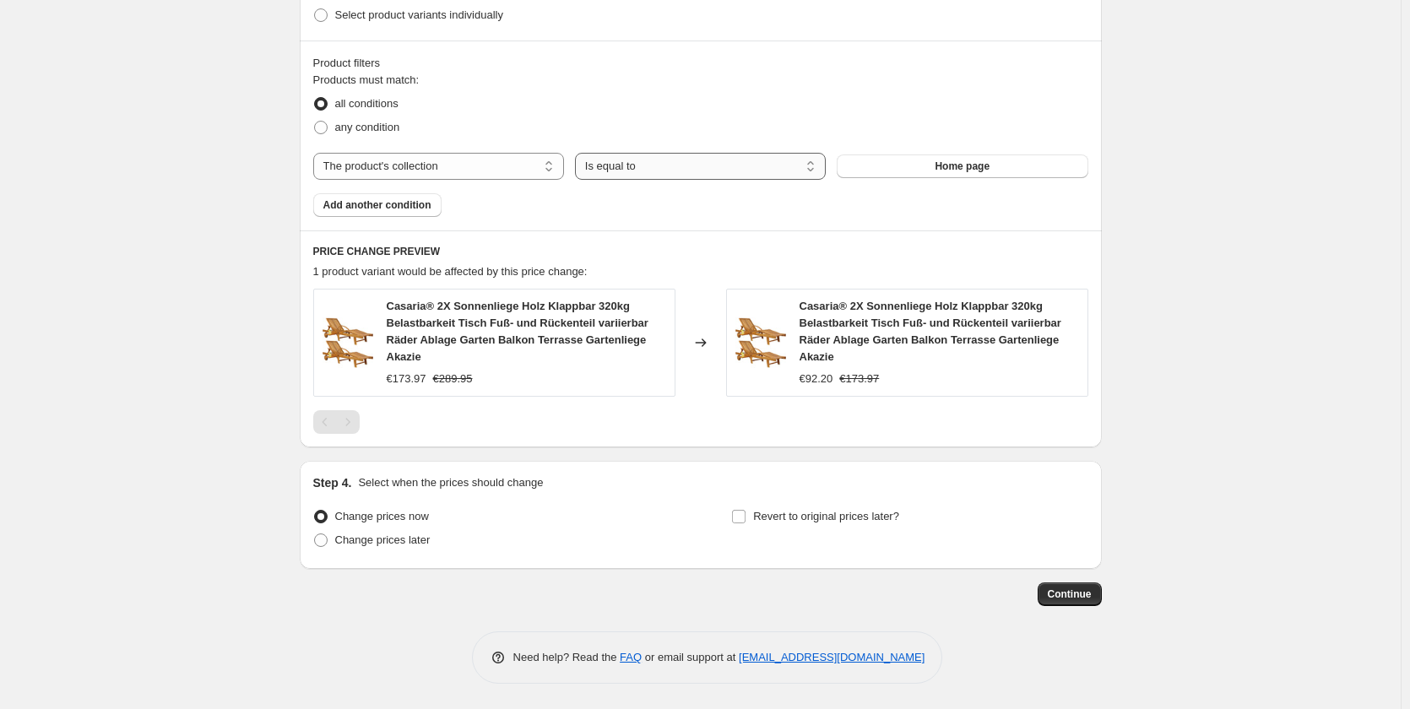
click at [663, 165] on select "Is equal to Is not equal to" at bounding box center [700, 166] width 251 height 27
click at [984, 173] on button "Home page" at bounding box center [961, 166] width 251 height 24
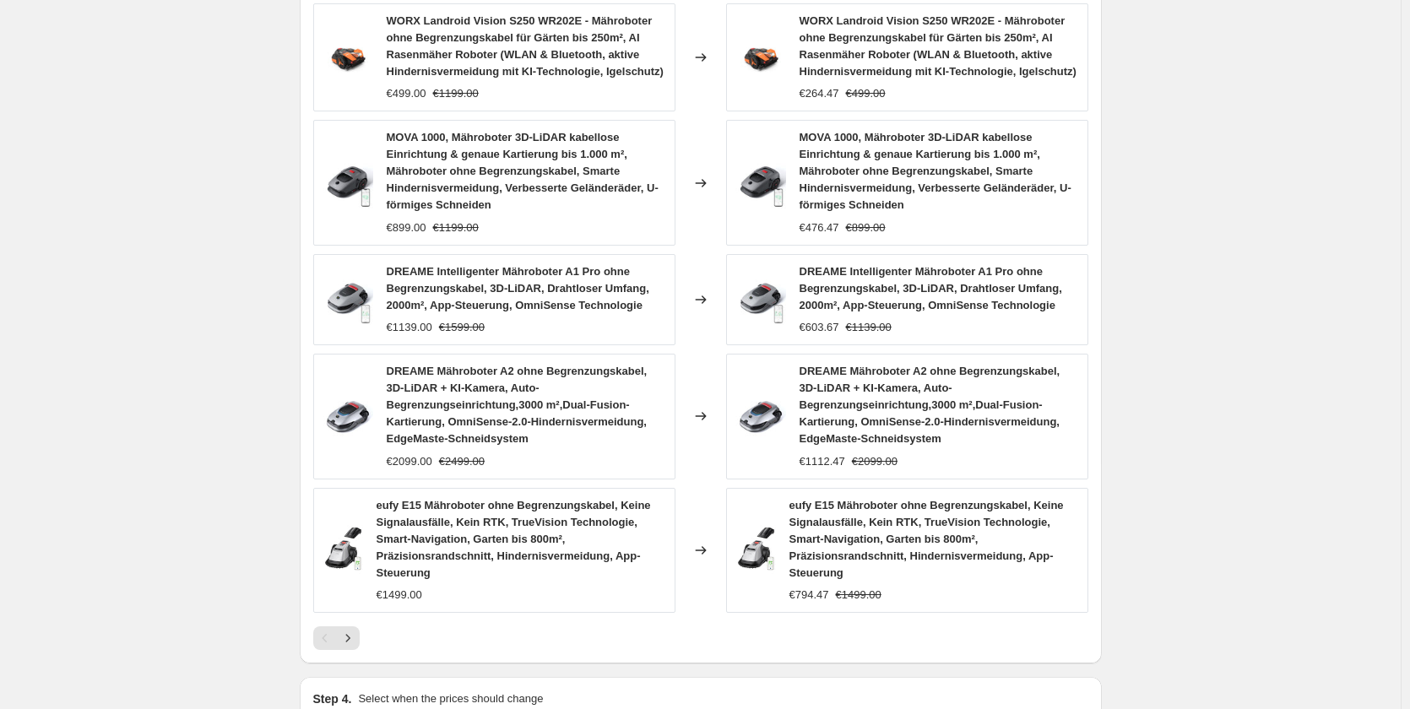
scroll to position [1235, 0]
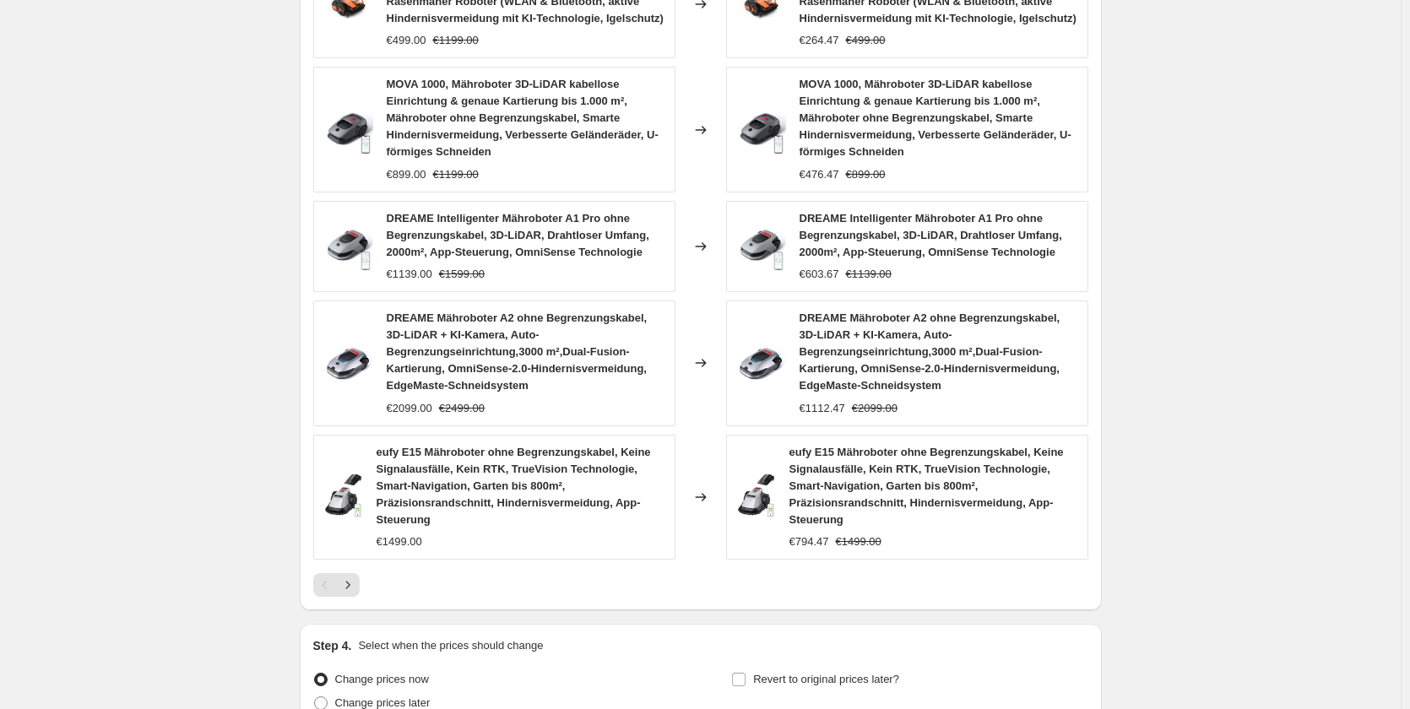
click at [430, 393] on div "DREAME Mähroboter A2 ohne Begrenzungskabel, 3D-LiDAR + KI-Kamera, Auto-Begrenzu…" at bounding box center [526, 352] width 279 height 84
click at [466, 387] on span "DREAME Mähroboter A2 ohne Begrenzungskabel, 3D-LiDAR + KI-Kamera, Auto-Begrenzu…" at bounding box center [517, 351] width 261 height 80
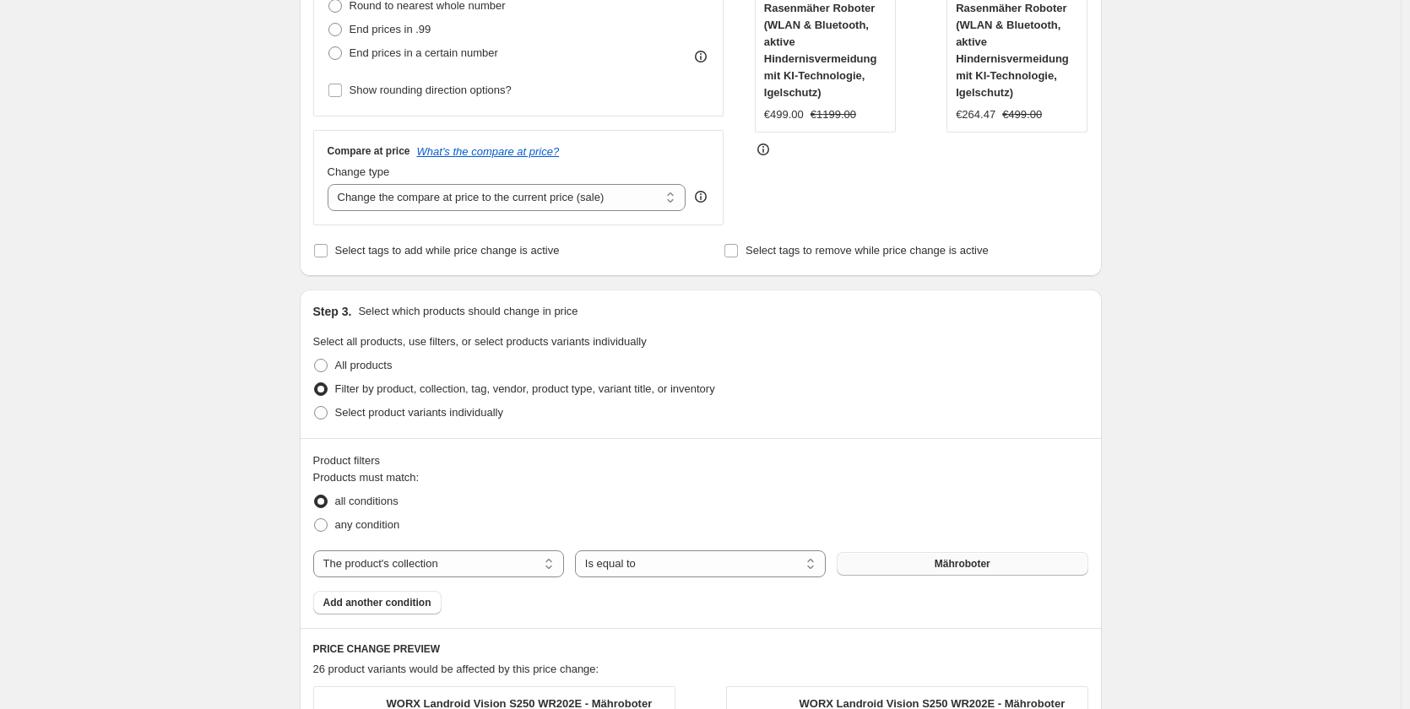
scroll to position [475, 0]
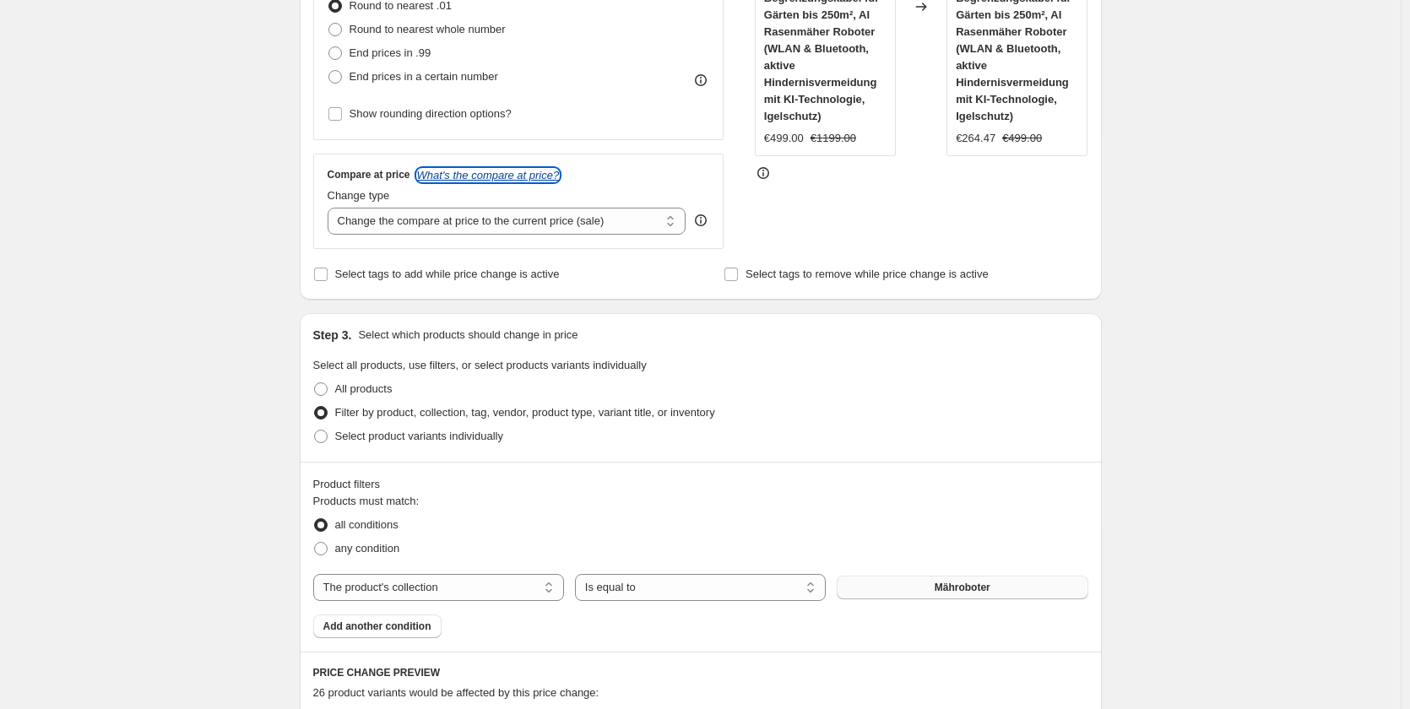
click at [478, 174] on icon "What's the compare at price?" at bounding box center [488, 175] width 143 height 13
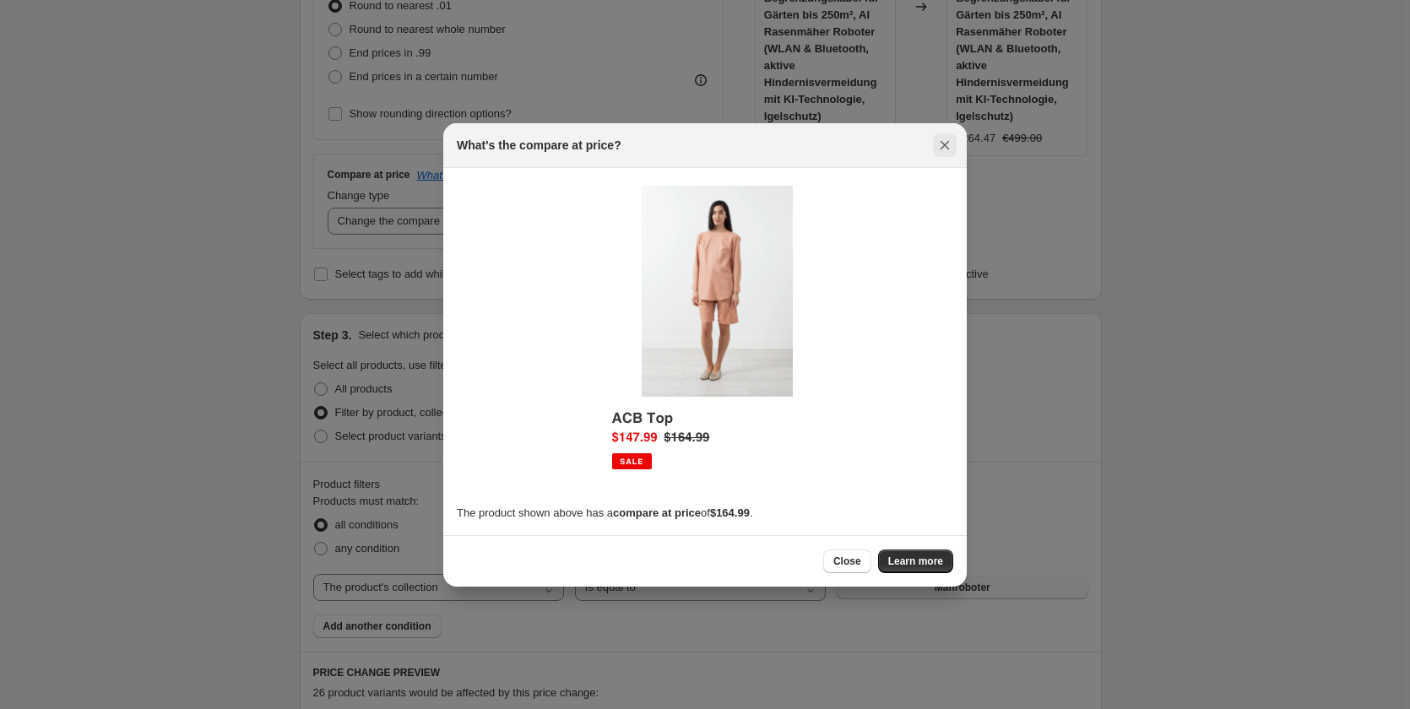
click at [943, 153] on icon "Close" at bounding box center [944, 145] width 17 height 17
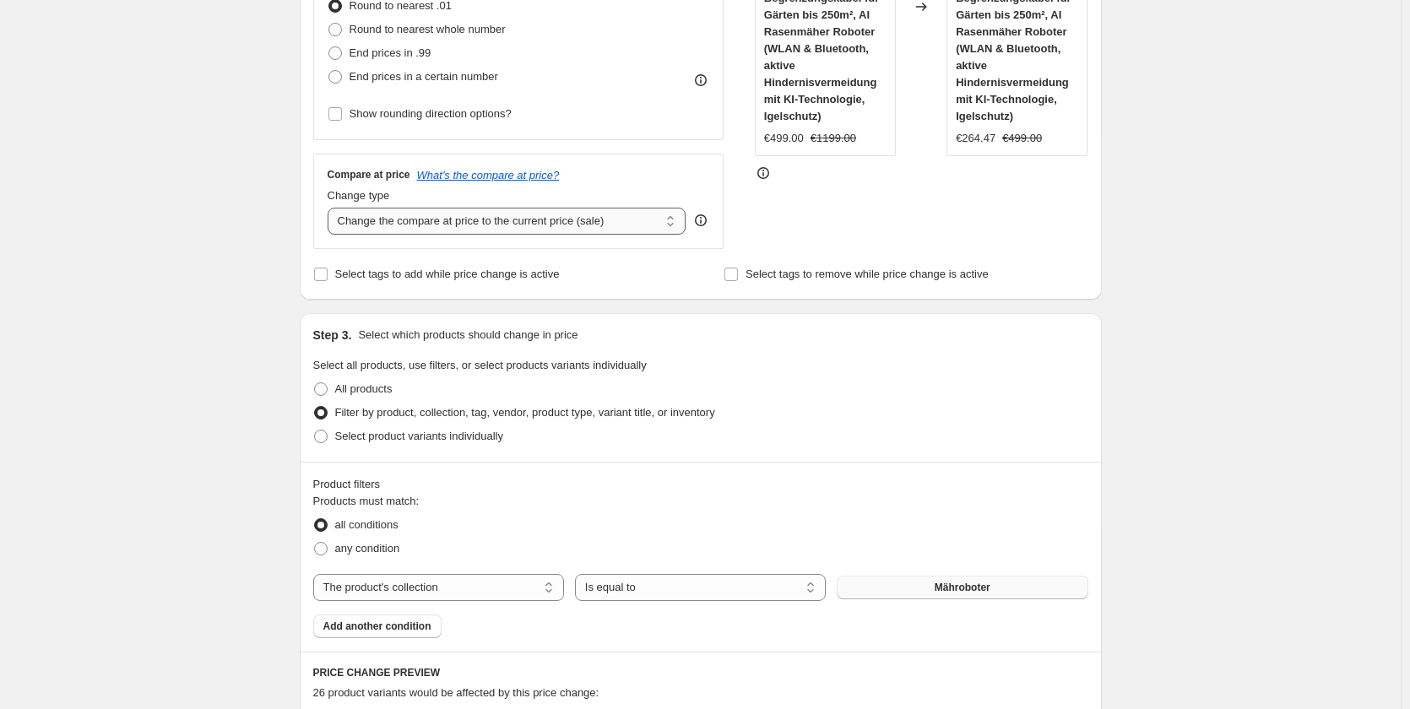
click at [437, 225] on select "Change the compare at price to the current price (sale) Change the compare at p…" at bounding box center [507, 221] width 359 height 27
click at [217, 211] on div "Create new price change job. This page is ready Create new price change job Dra…" at bounding box center [700, 578] width 1400 height 2107
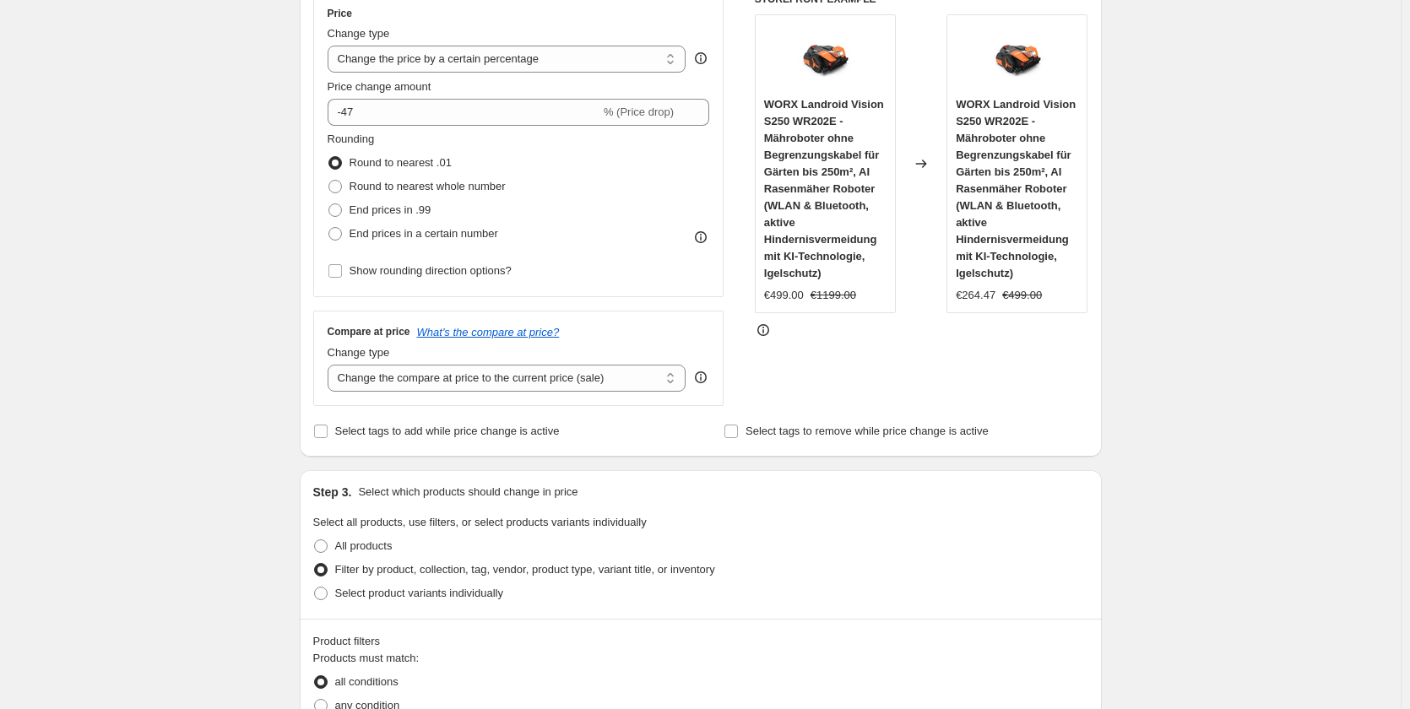
scroll to position [222, 0]
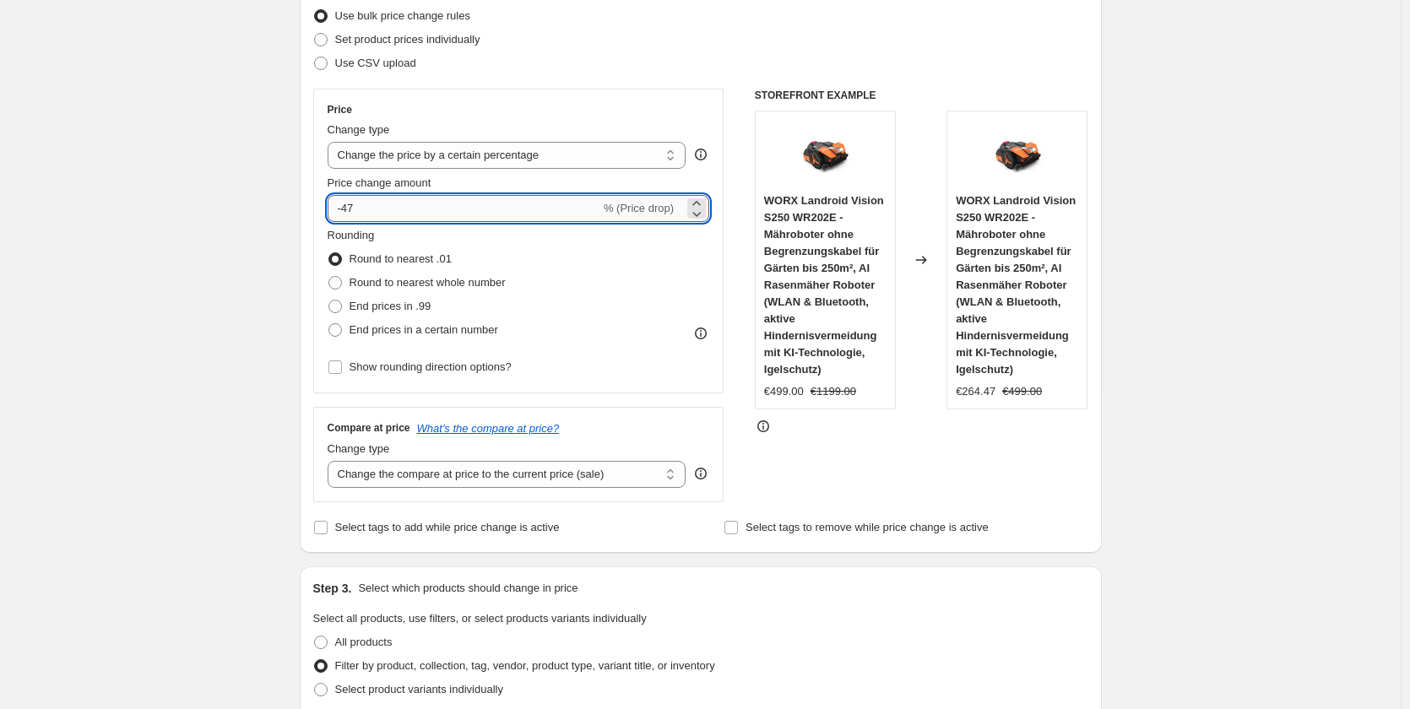
click at [362, 214] on input "-47" at bounding box center [464, 208] width 273 height 27
drag, startPoint x: 353, startPoint y: 211, endPoint x: 404, endPoint y: 211, distance: 51.5
click at [404, 211] on input "-47" at bounding box center [464, 208] width 273 height 27
click at [408, 211] on input "-47" at bounding box center [464, 208] width 273 height 27
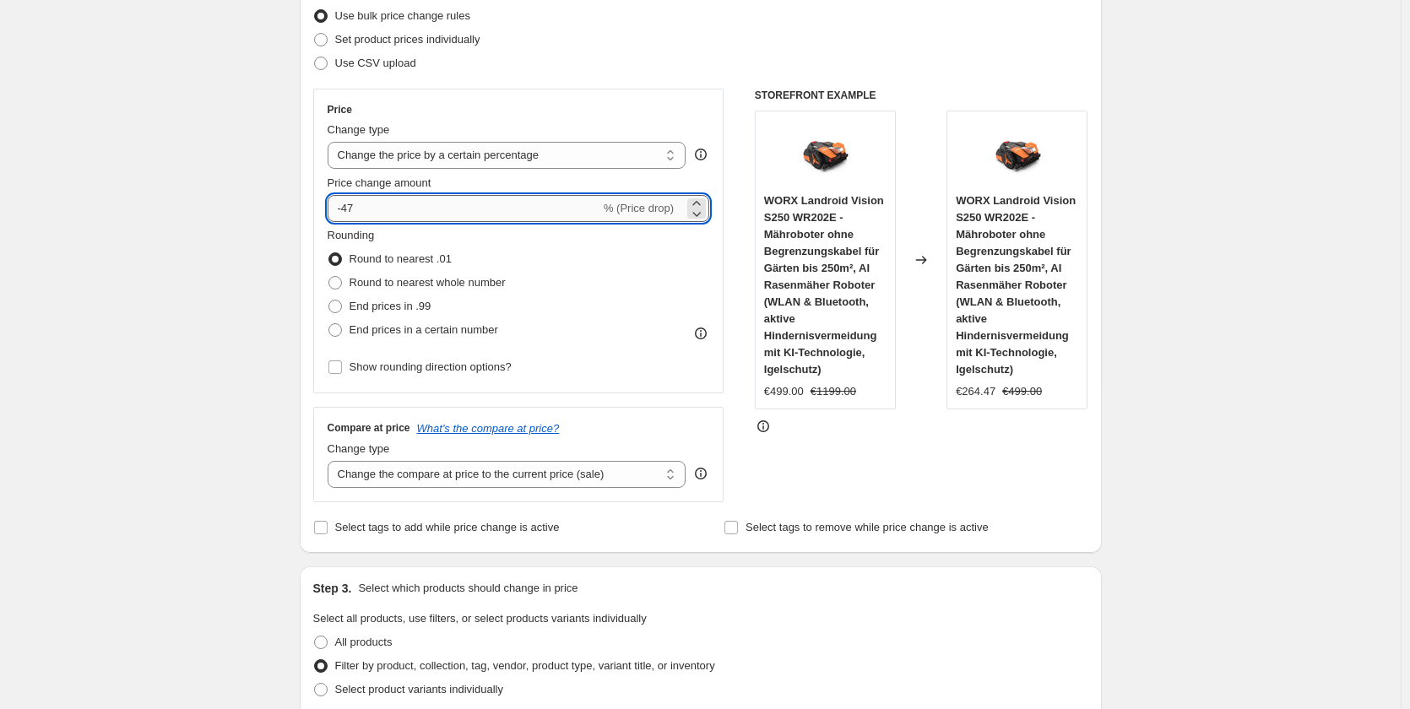
drag, startPoint x: 350, startPoint y: 213, endPoint x: 398, endPoint y: 213, distance: 48.1
click at [387, 213] on input "-47" at bounding box center [464, 208] width 273 height 27
click at [398, 213] on input "-47" at bounding box center [464, 208] width 273 height 27
drag, startPoint x: 355, startPoint y: 207, endPoint x: 423, endPoint y: 212, distance: 68.6
click at [386, 208] on input "-47" at bounding box center [464, 208] width 273 height 27
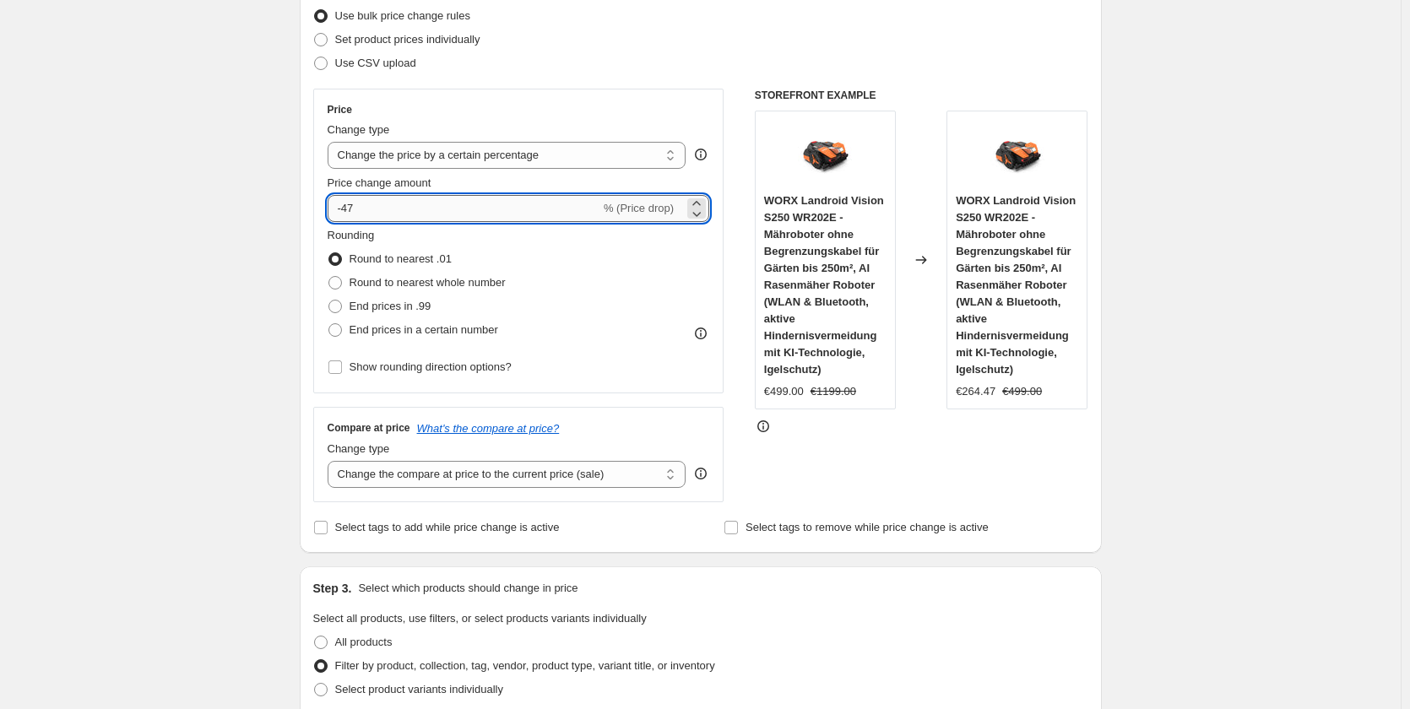
click at [425, 212] on input "-47" at bounding box center [464, 208] width 273 height 27
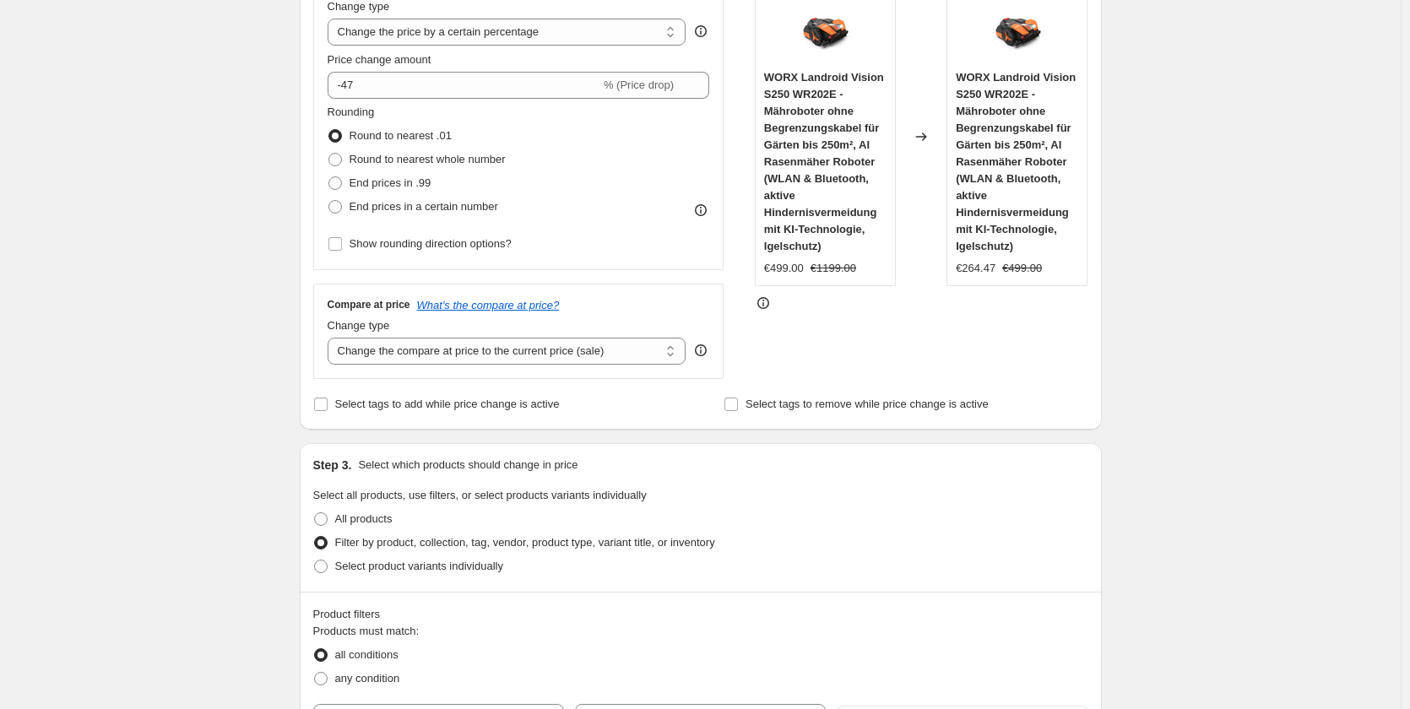
scroll to position [386, 0]
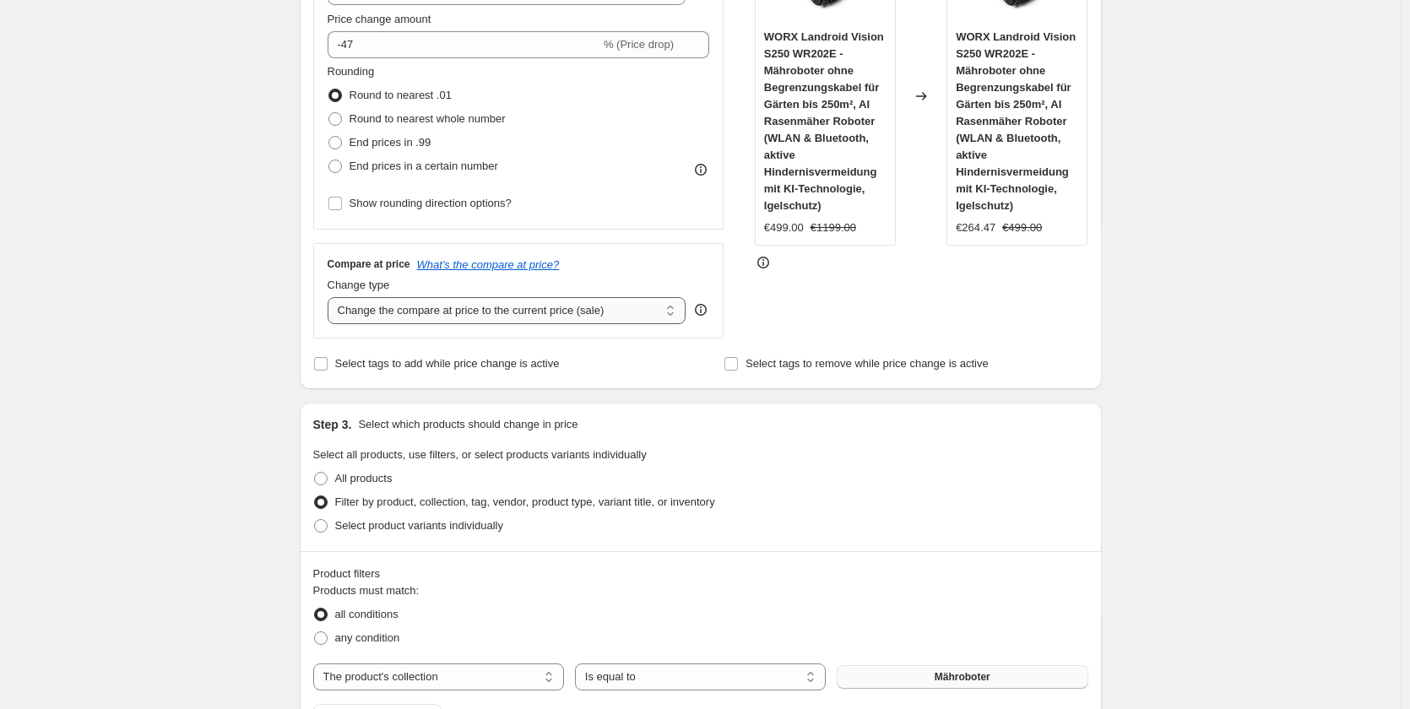
click at [444, 302] on select "Change the compare at price to the current price (sale) Change the compare at p…" at bounding box center [507, 310] width 359 height 27
select select "remove"
click at [331, 297] on select "Change the compare at price to the current price (sale) Change the compare at p…" at bounding box center [507, 310] width 359 height 27
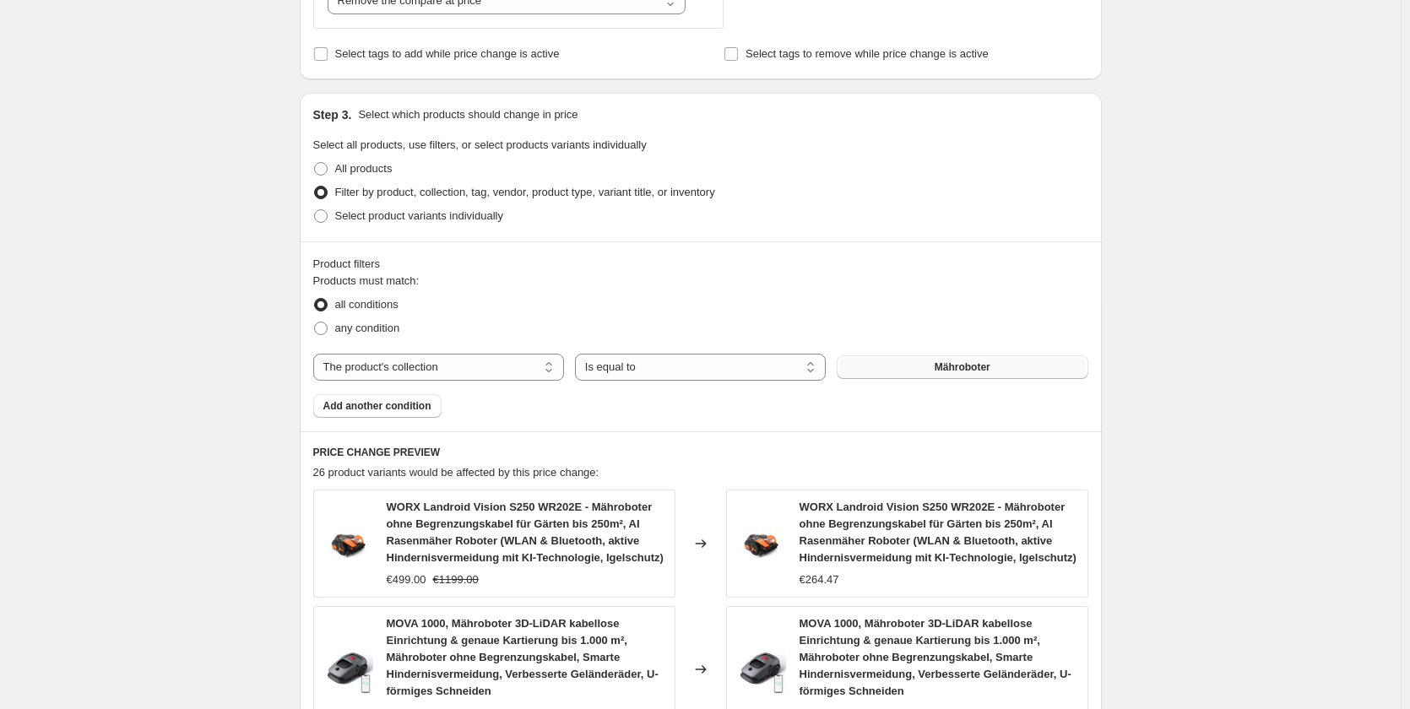
scroll to position [1399, 0]
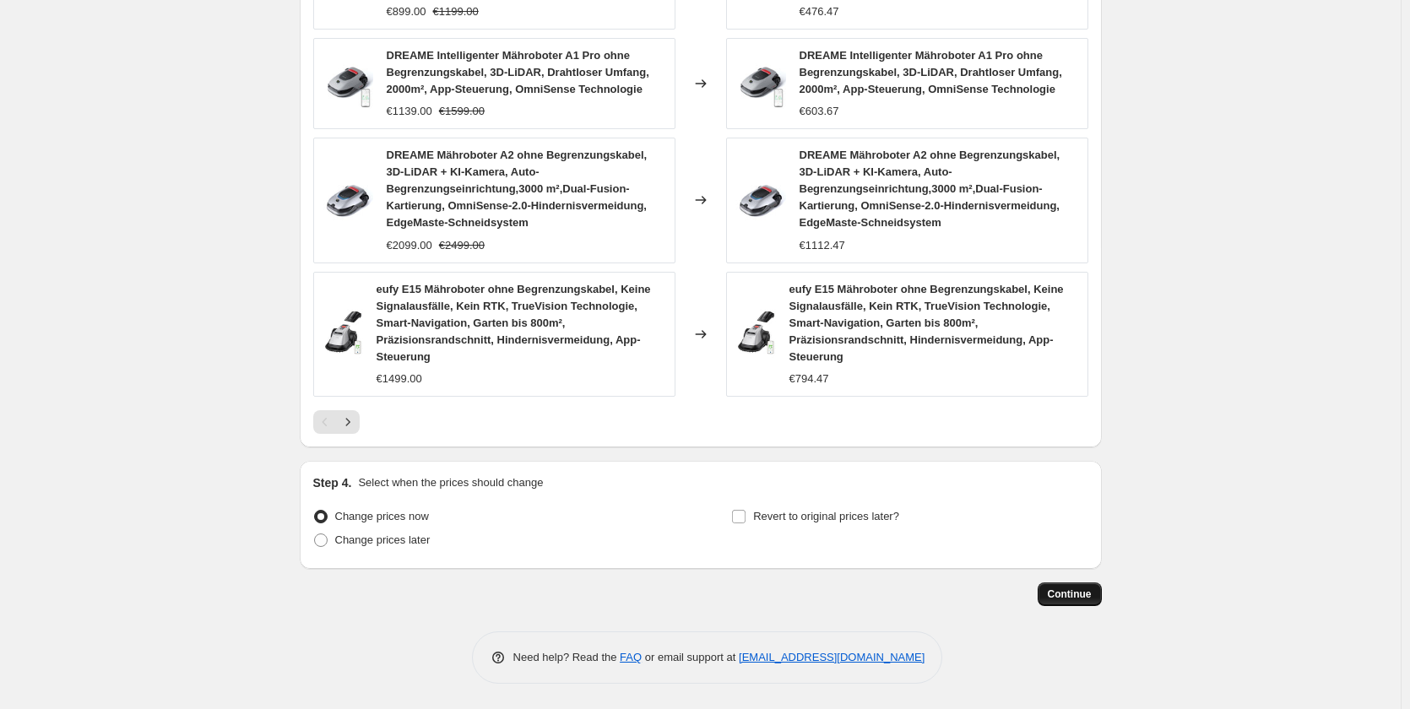
click at [1063, 587] on span "Continue" at bounding box center [1070, 594] width 44 height 14
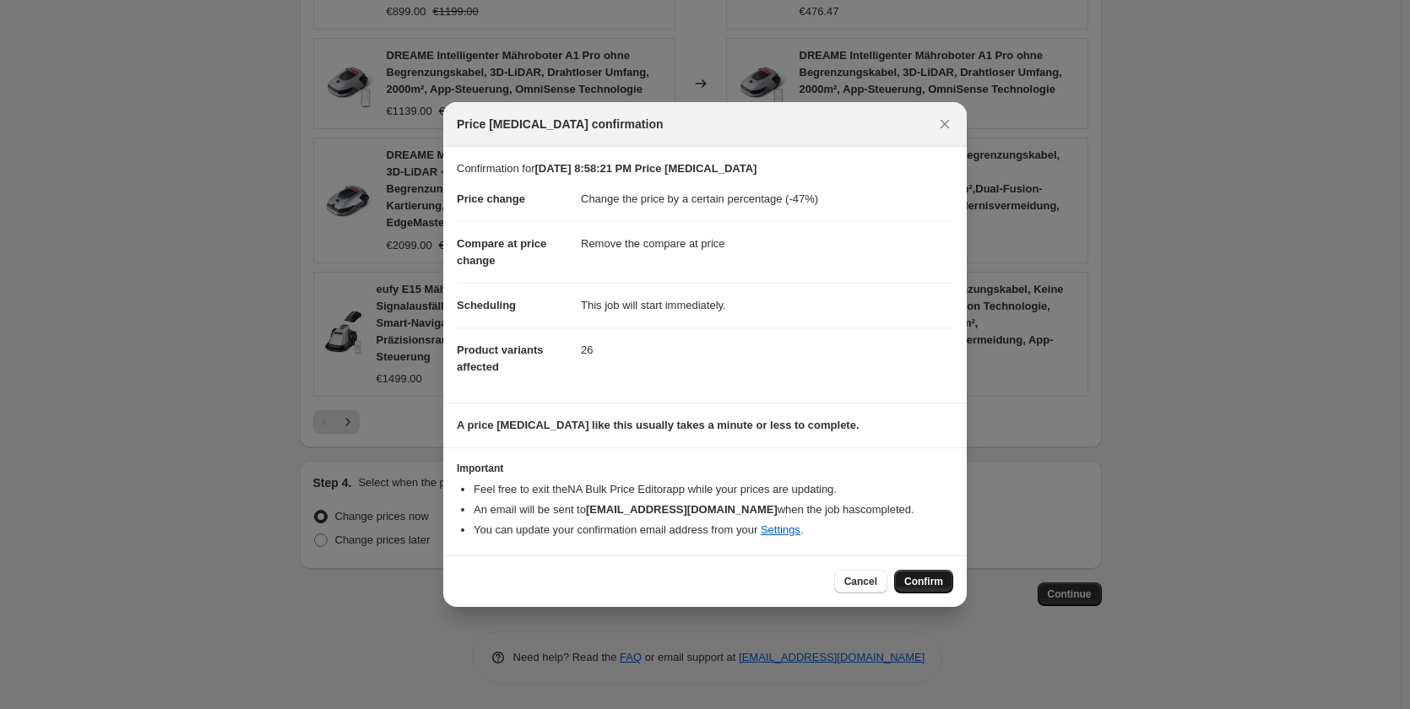
click at [915, 578] on span "Confirm" at bounding box center [923, 582] width 39 height 14
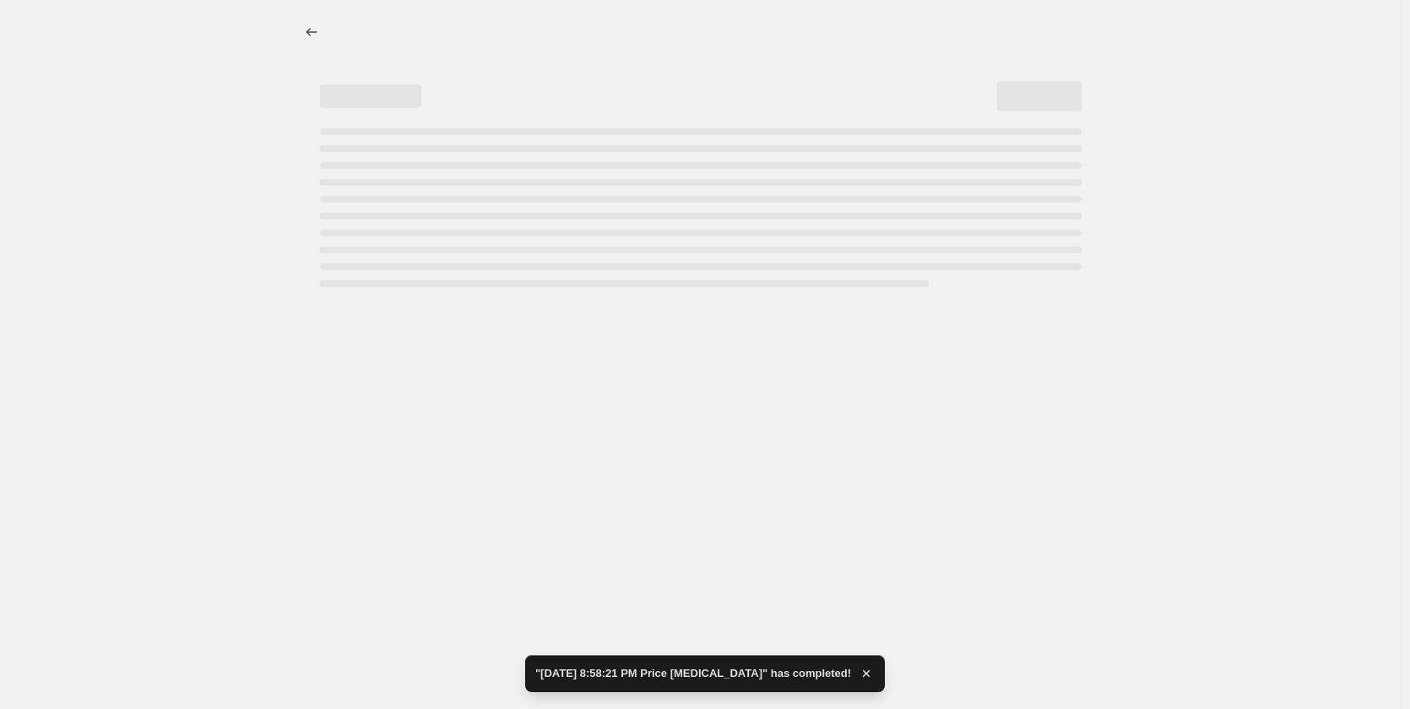
select select "percentage"
select select "remove"
select select "collection"
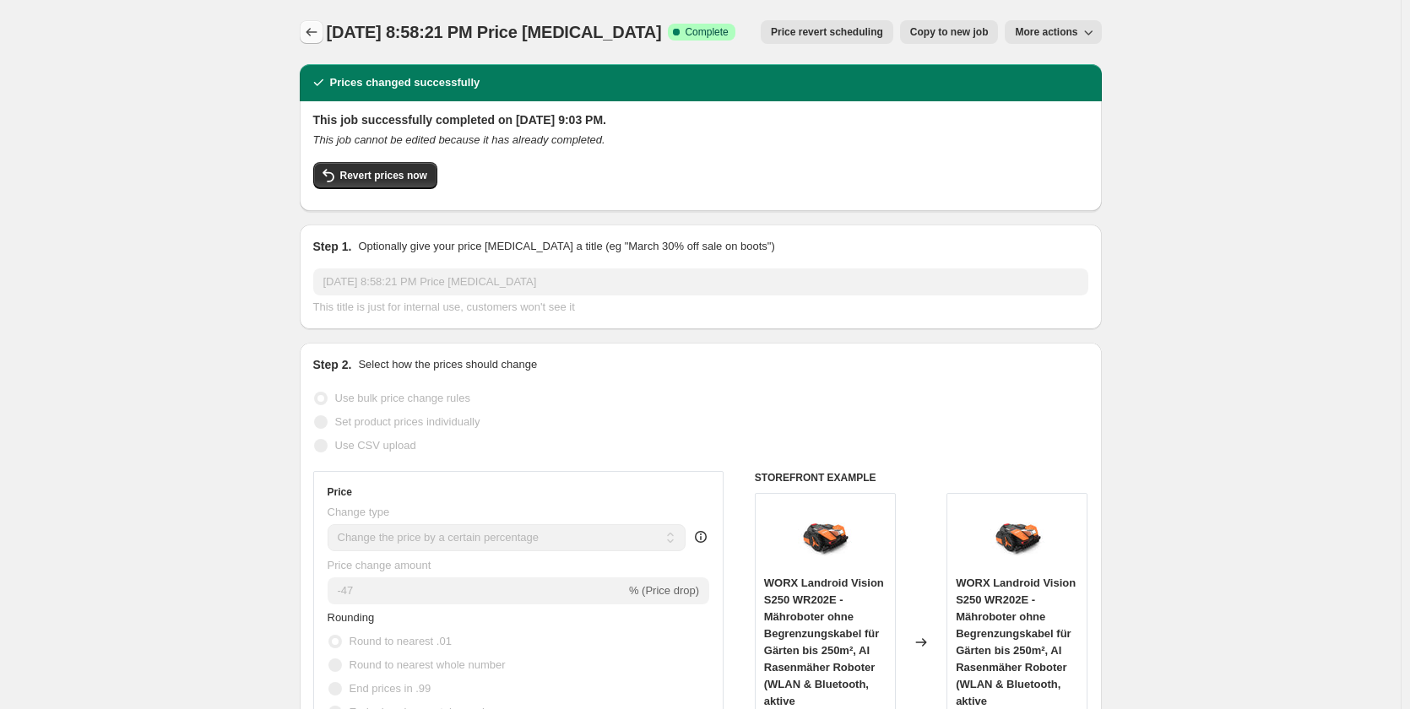
click at [315, 40] on icon "Price change jobs" at bounding box center [311, 32] width 17 height 17
